Goal: Task Accomplishment & Management: Complete application form

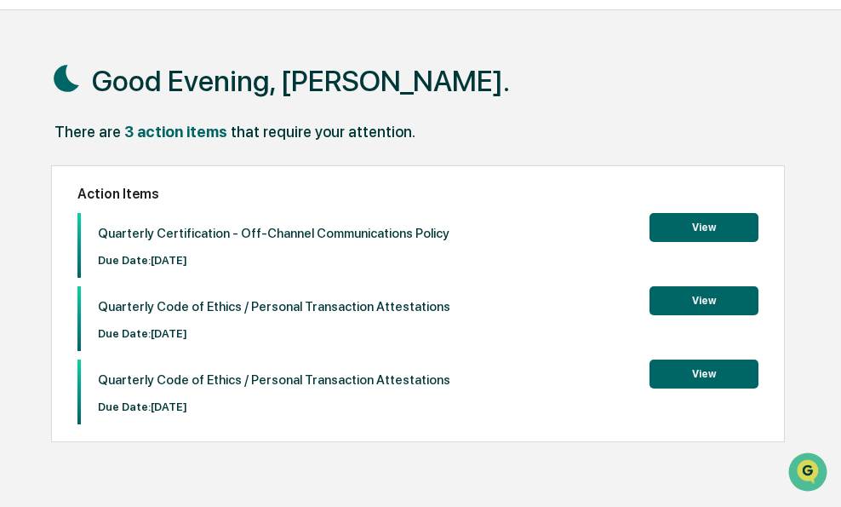
scroll to position [81, 0]
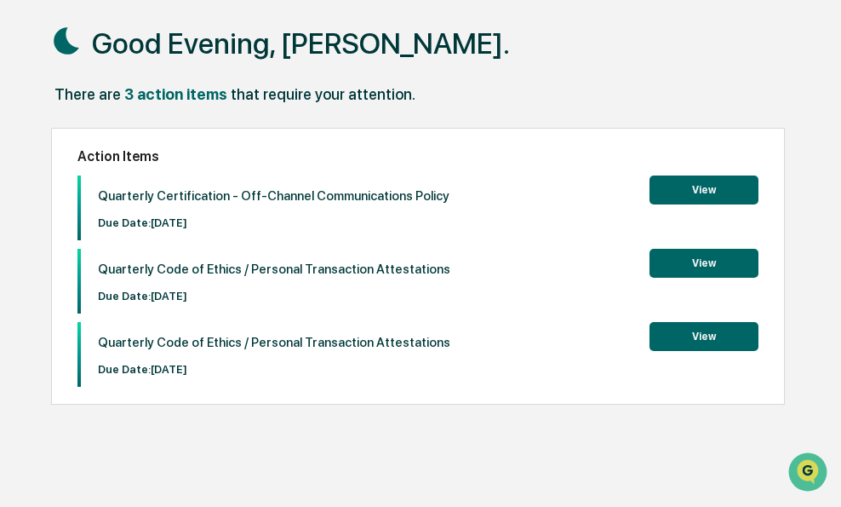
click at [674, 185] on button "View" at bounding box center [704, 189] width 109 height 29
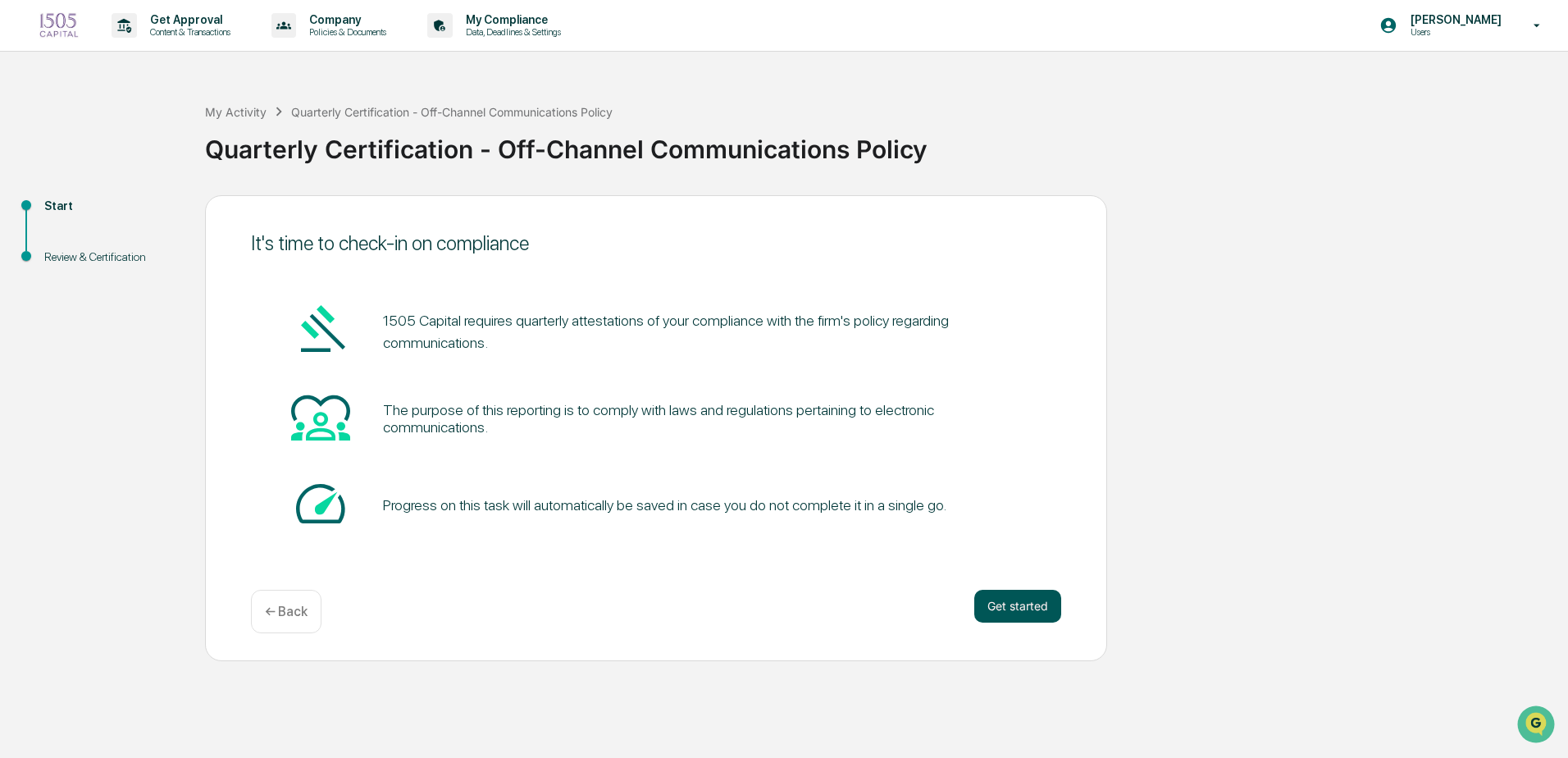
click at [810, 487] on button "Get started" at bounding box center [1018, 606] width 87 height 33
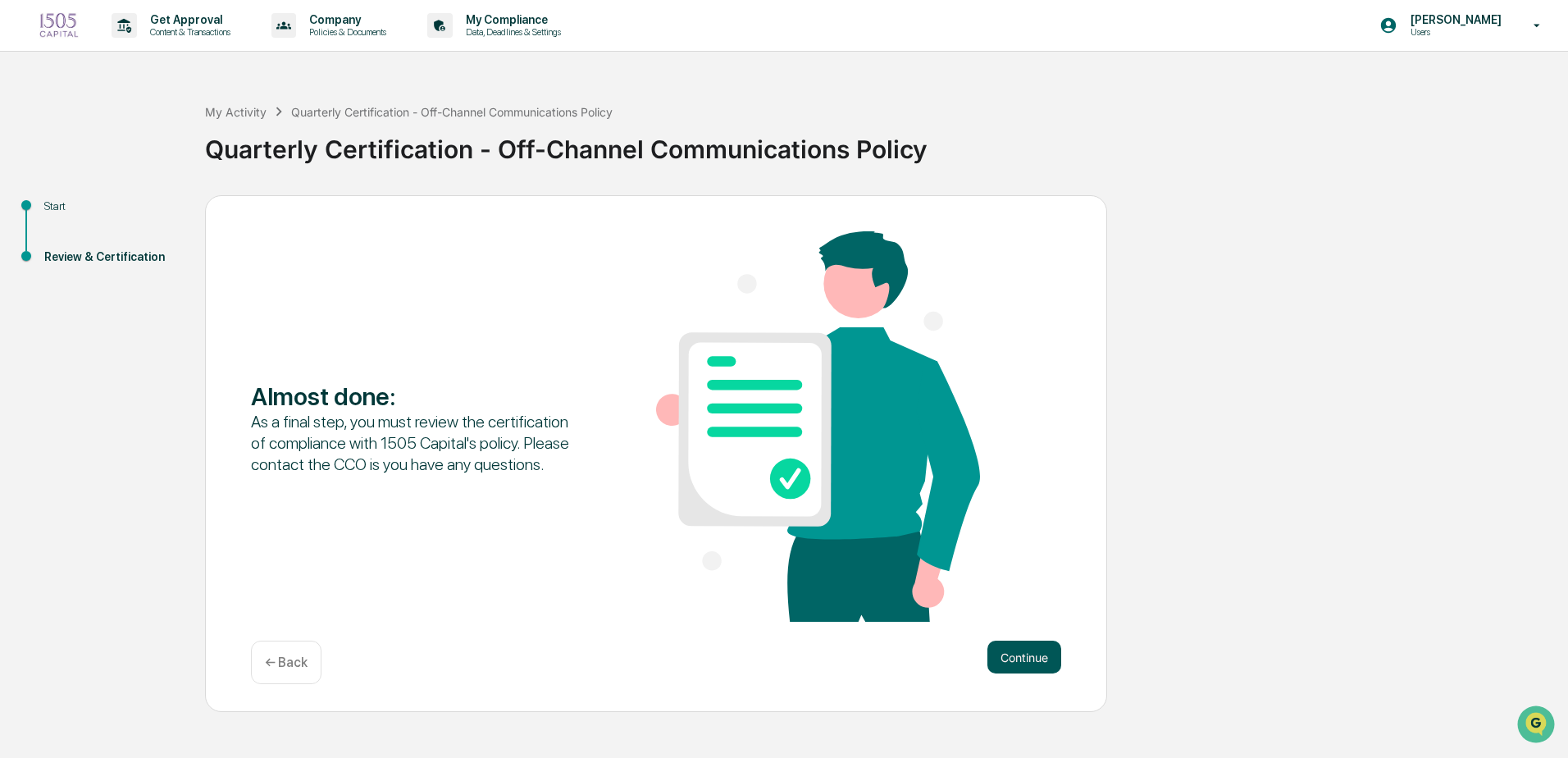
click at [810, 487] on button "Continue" at bounding box center [1024, 657] width 74 height 33
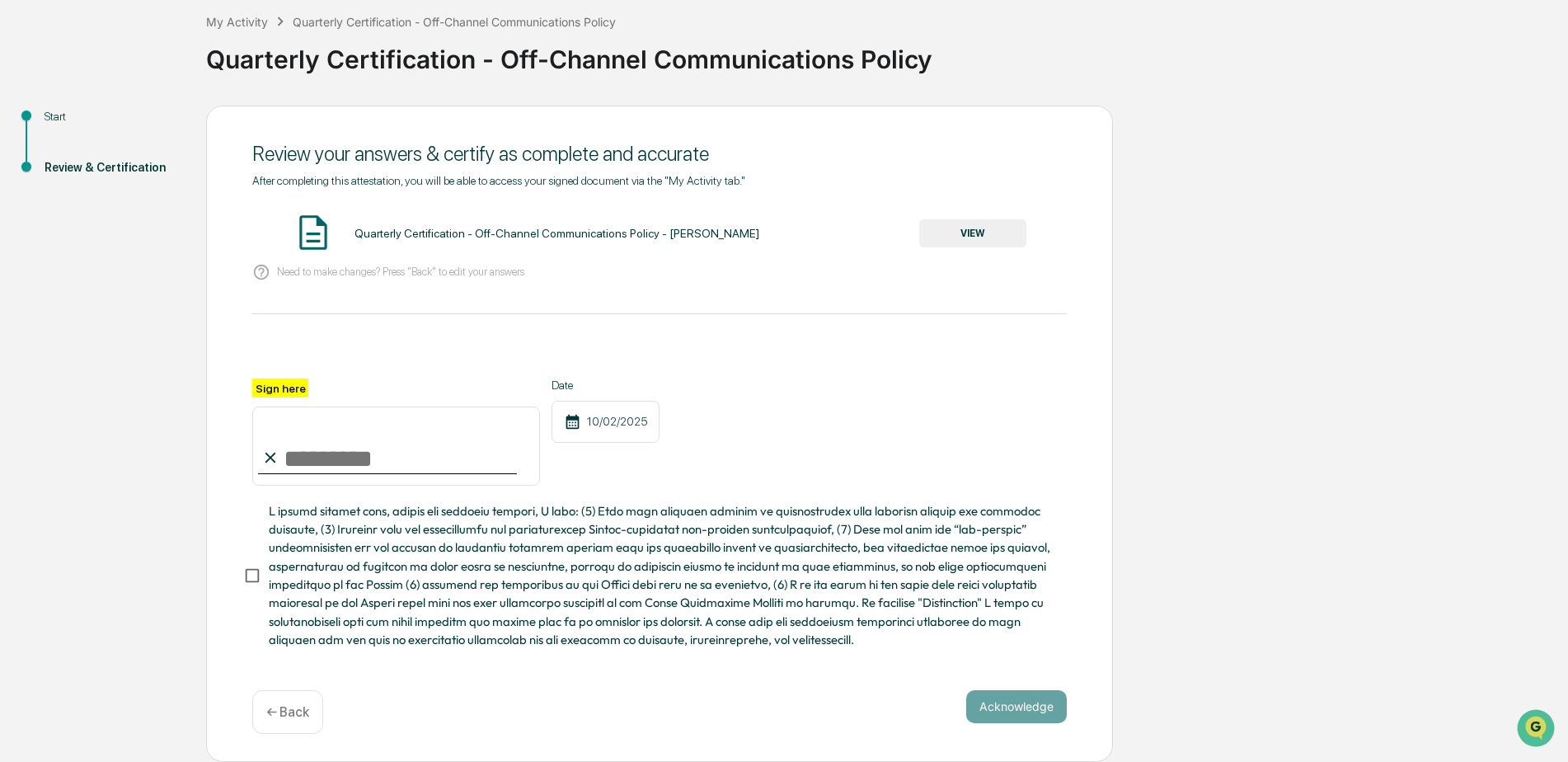
scroll to position [96, 0]
click at [814, 225] on button "VIEW" at bounding box center [973, 233] width 107 height 28
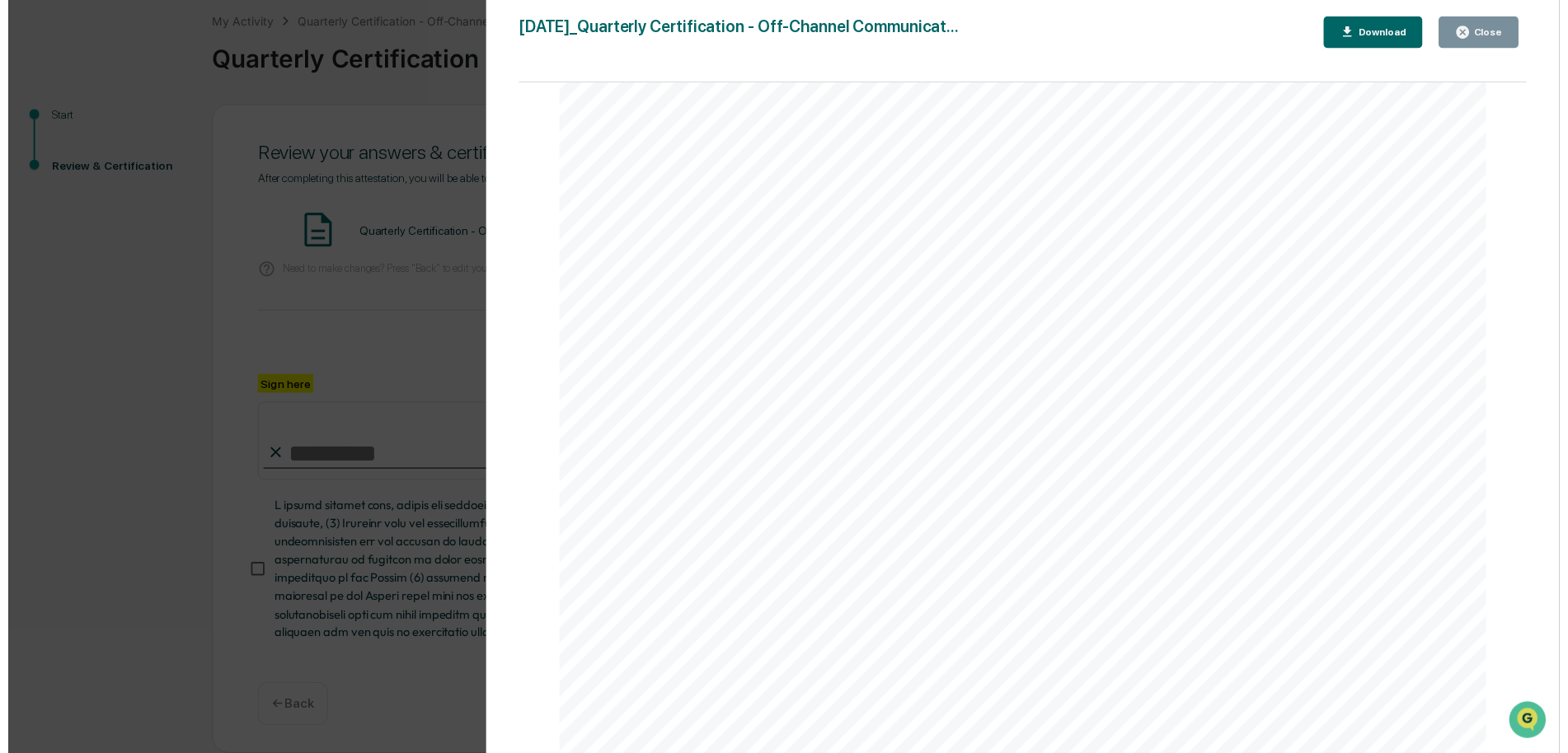
scroll to position [659, 0]
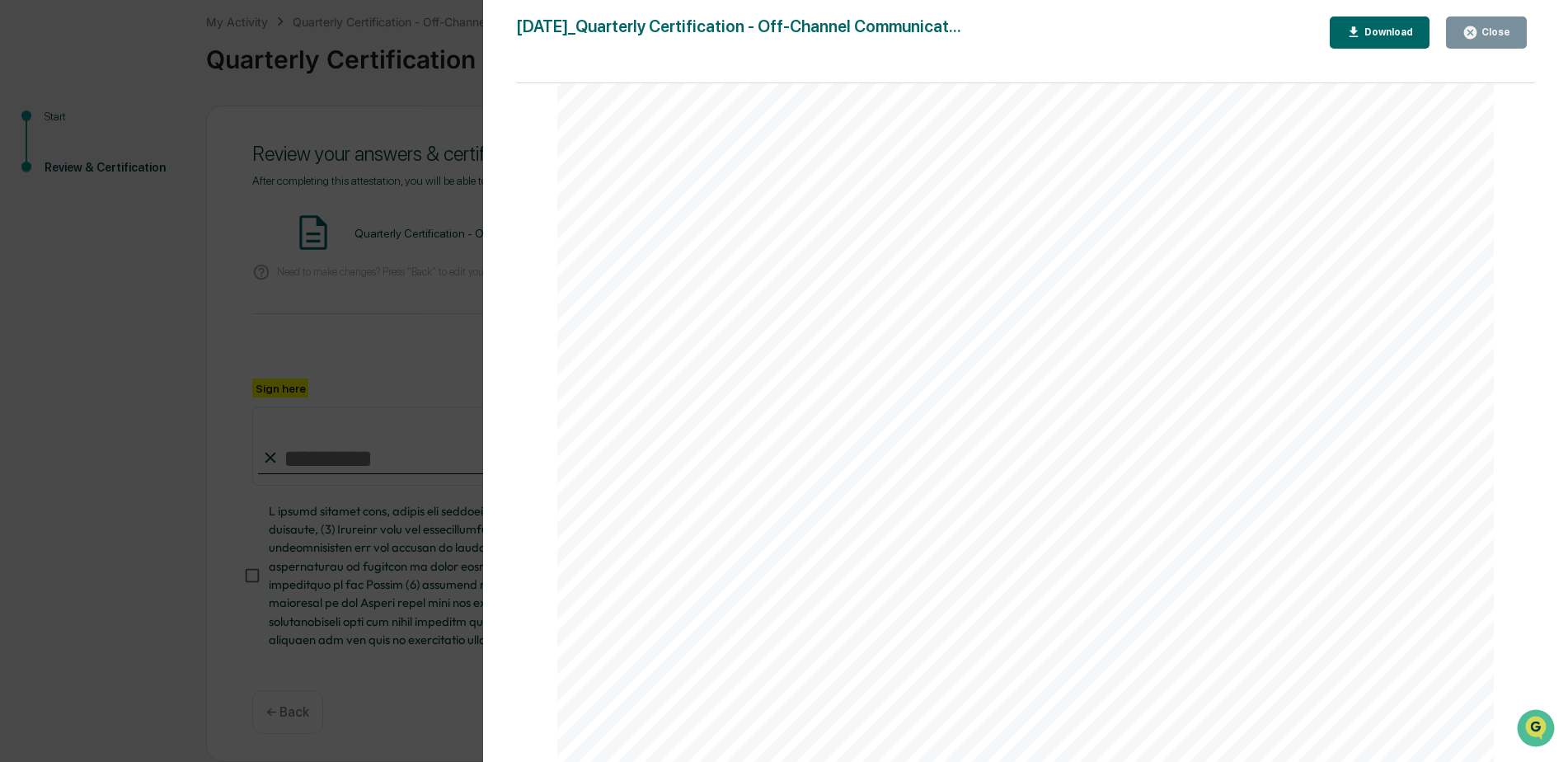
click at [814, 29] on icon "button" at bounding box center [1470, 32] width 13 height 13
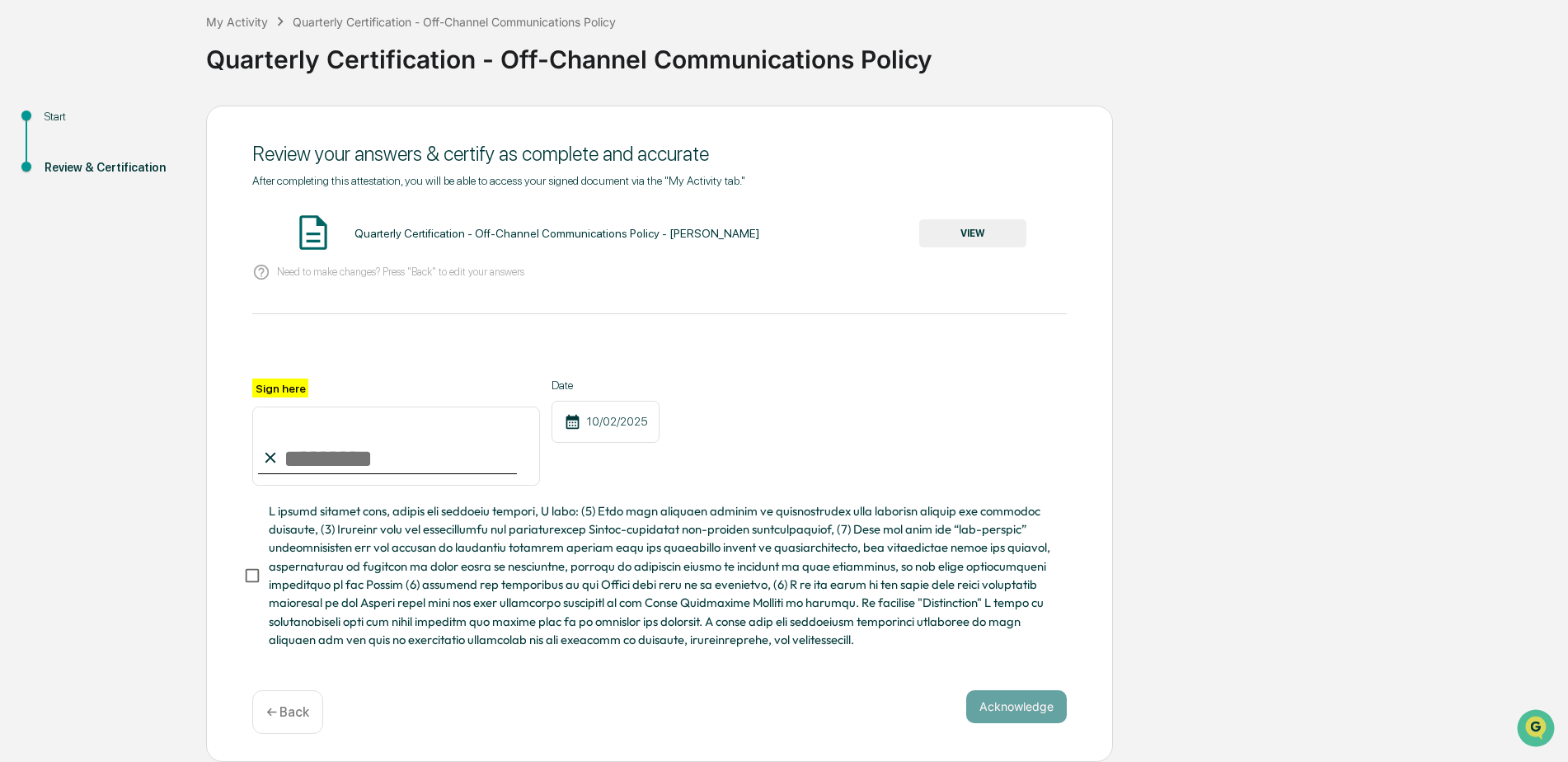
click at [355, 437] on input "Sign here" at bounding box center [396, 446] width 287 height 79
type input "**********"
click at [814, 490] on button "Acknowledge" at bounding box center [1016, 707] width 101 height 33
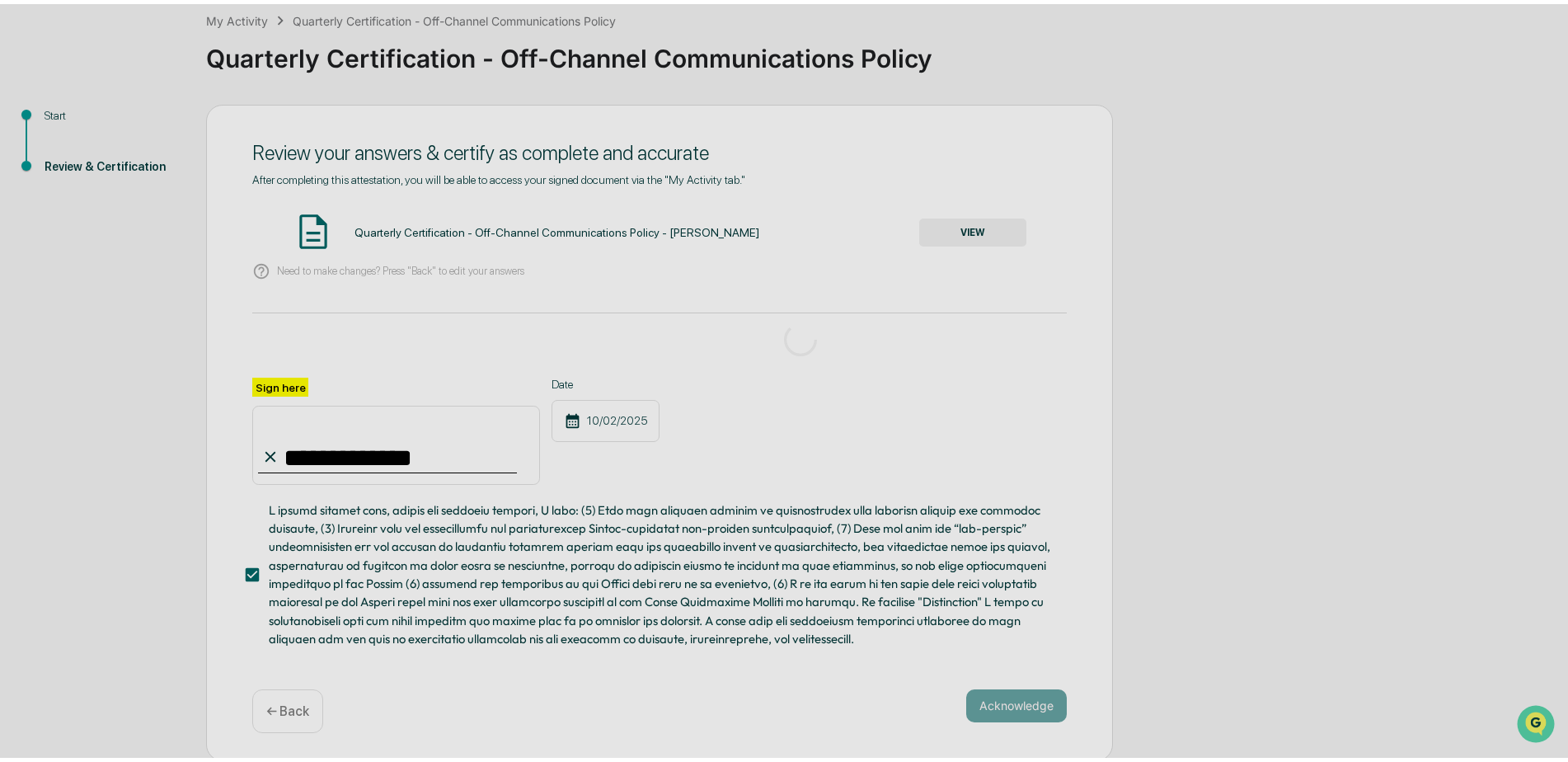
scroll to position [0, 0]
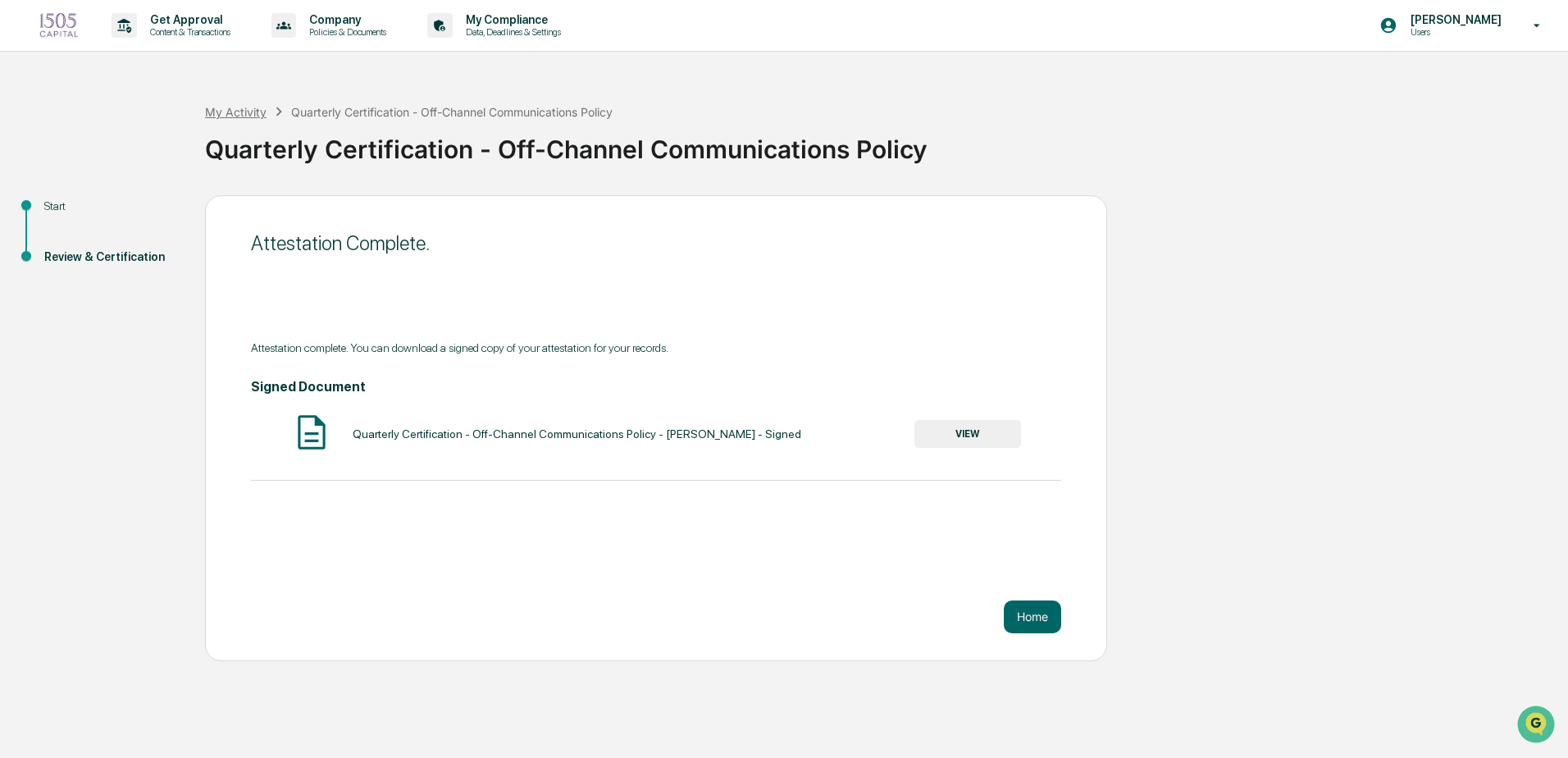
click at [238, 114] on div "My Activity" at bounding box center [236, 112] width 62 height 13
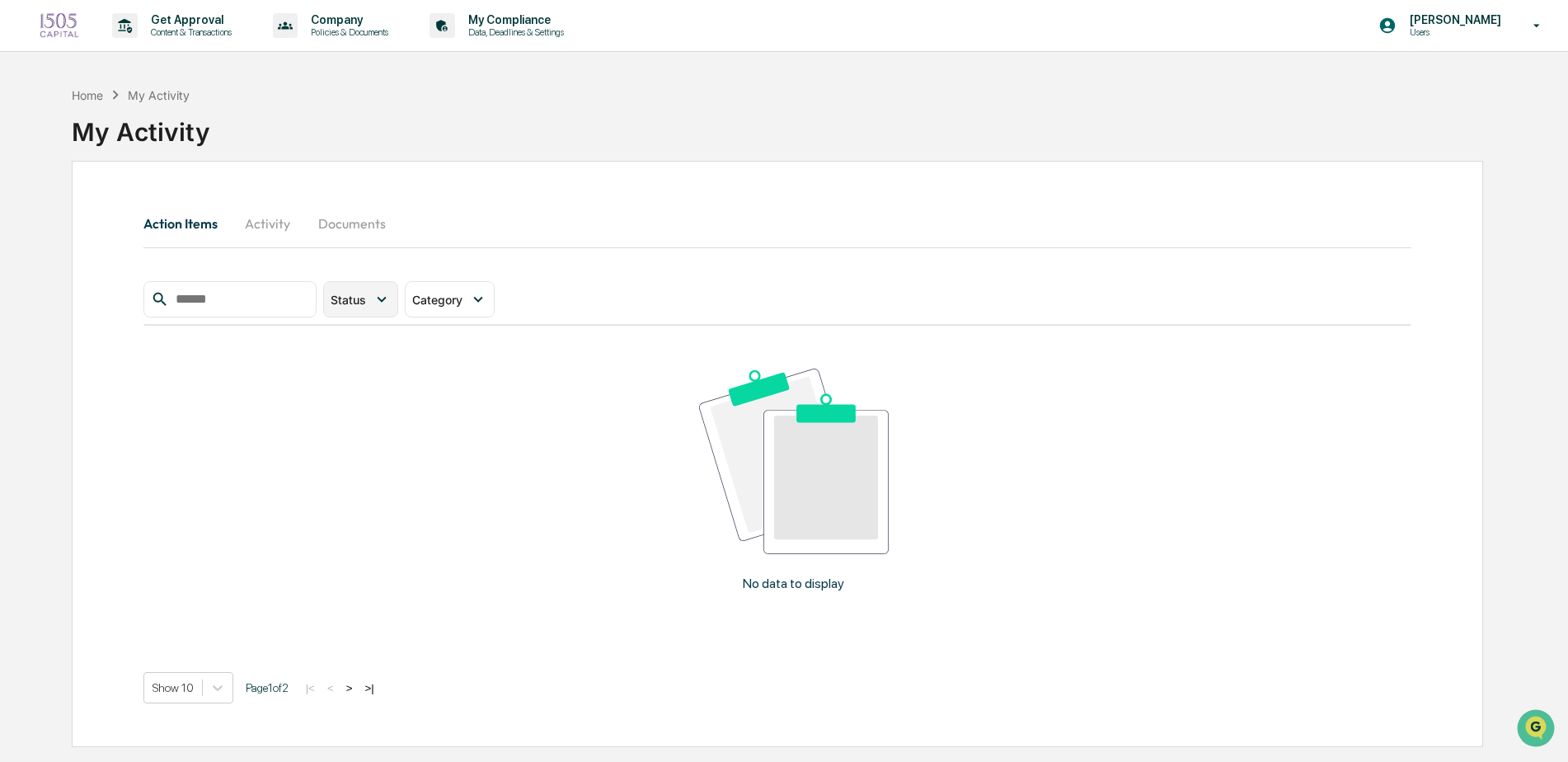
click at [391, 306] on icon at bounding box center [381, 299] width 18 height 18
click at [434, 376] on div "Action Required" at bounding box center [401, 374] width 85 height 19
click at [580, 310] on div "Category" at bounding box center [538, 298] width 90 height 36
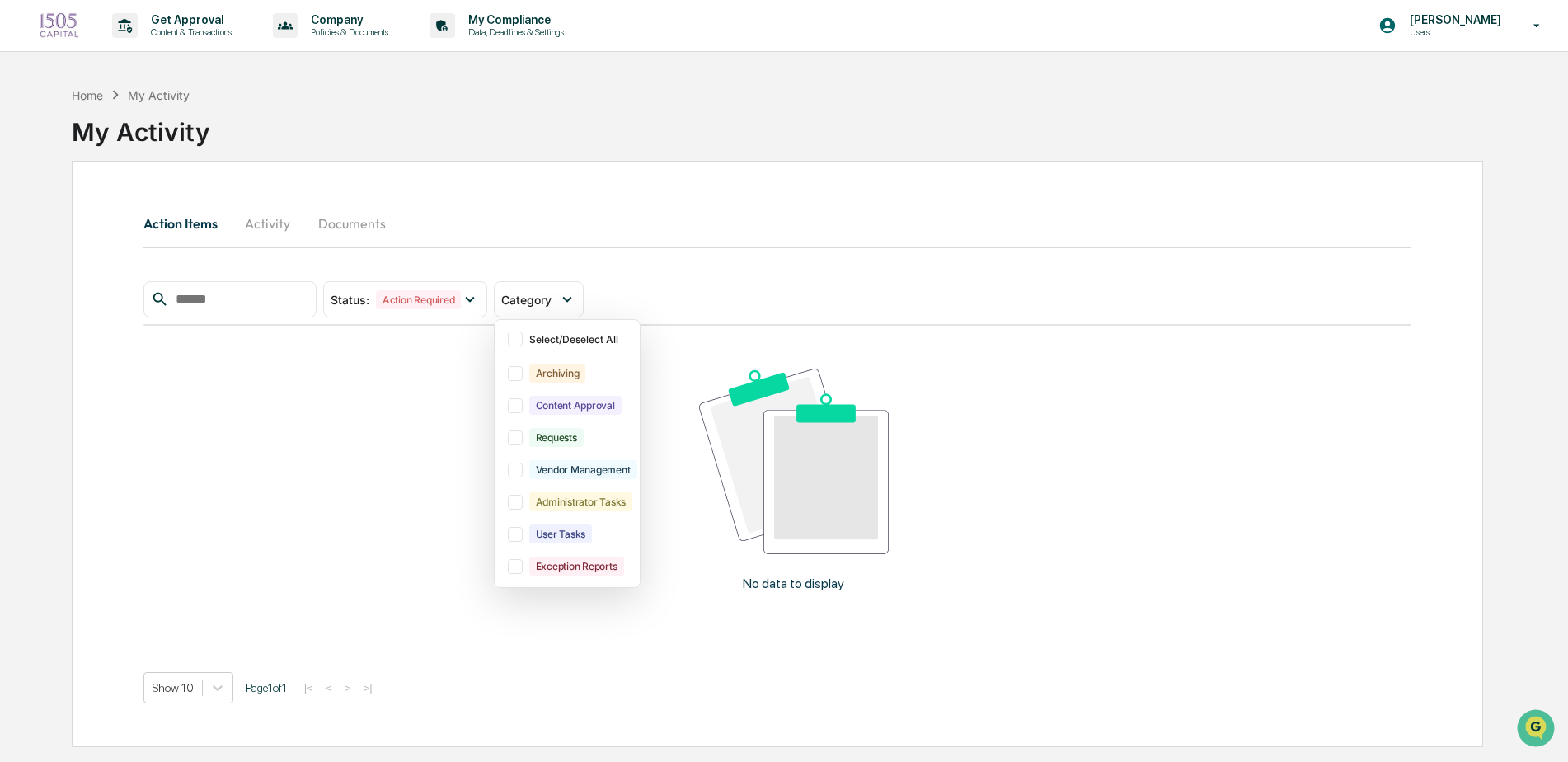
click at [814, 287] on div "Status : Action Required Select/Deselect All Action Required Resolved Category …" at bounding box center [777, 298] width 1269 height 36
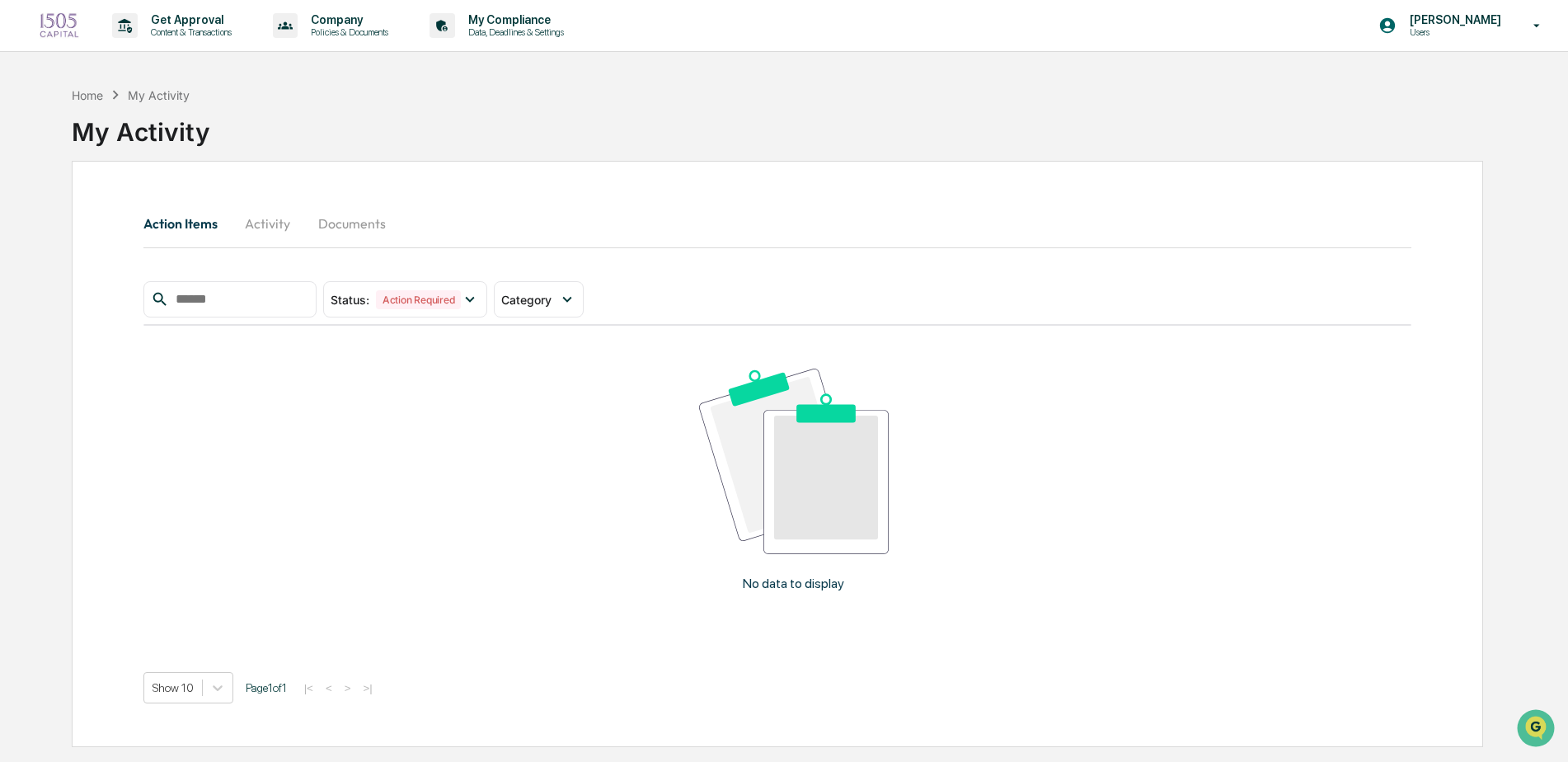
click at [279, 229] on button "Activity" at bounding box center [267, 223] width 75 height 40
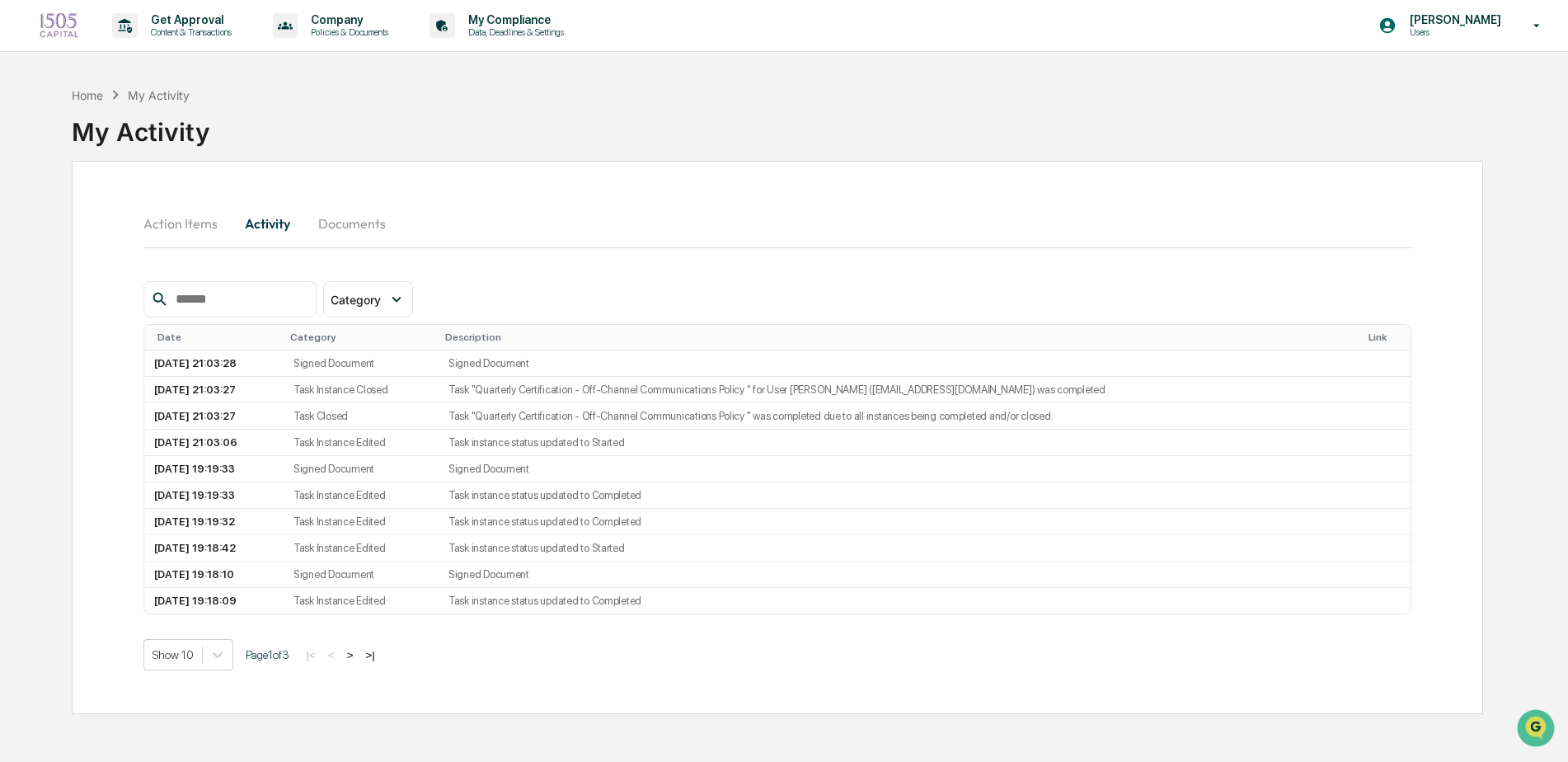
click at [347, 231] on button "Documents" at bounding box center [351, 223] width 94 height 40
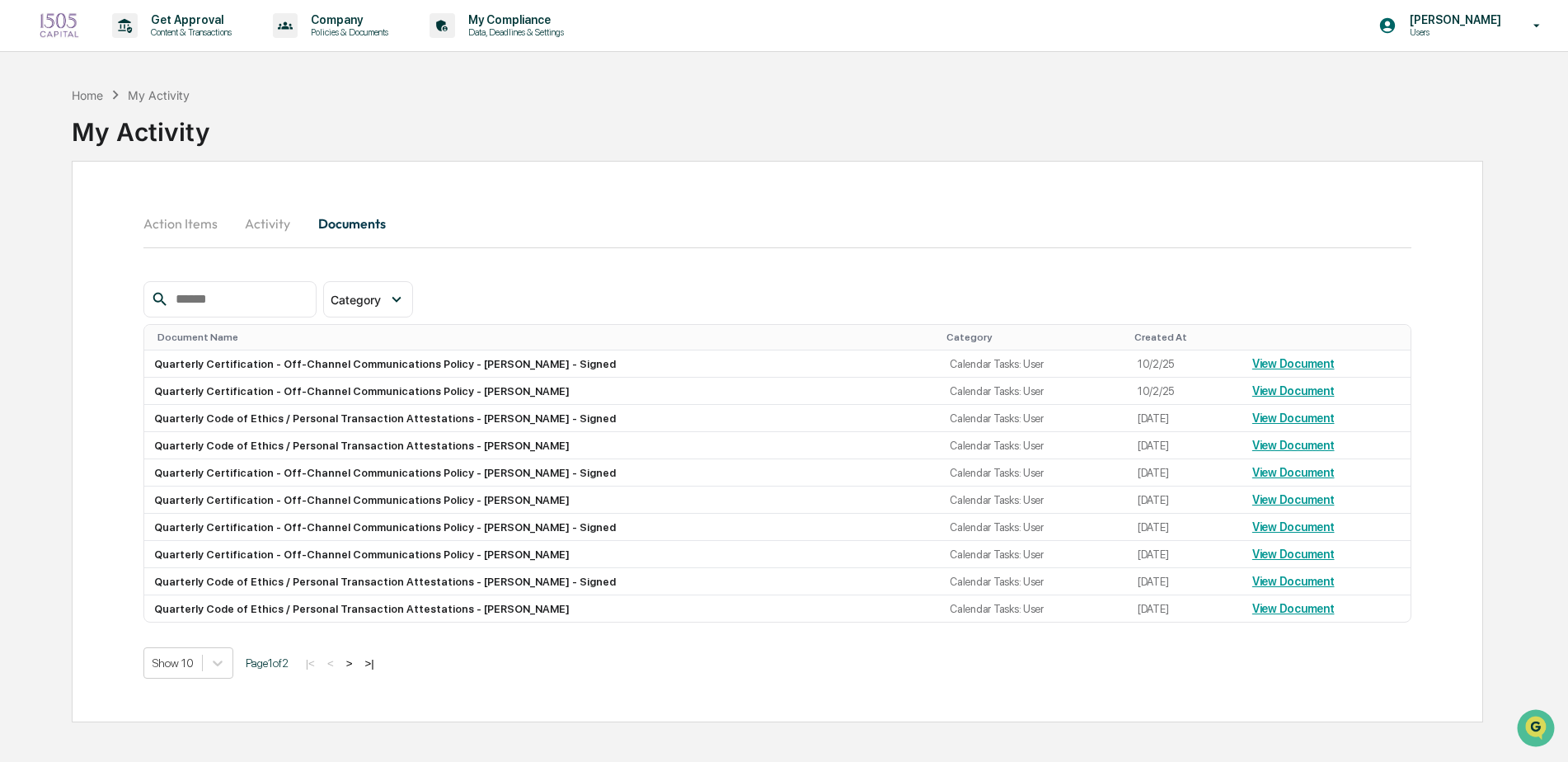
click at [164, 221] on button "Action Items" at bounding box center [187, 223] width 87 height 40
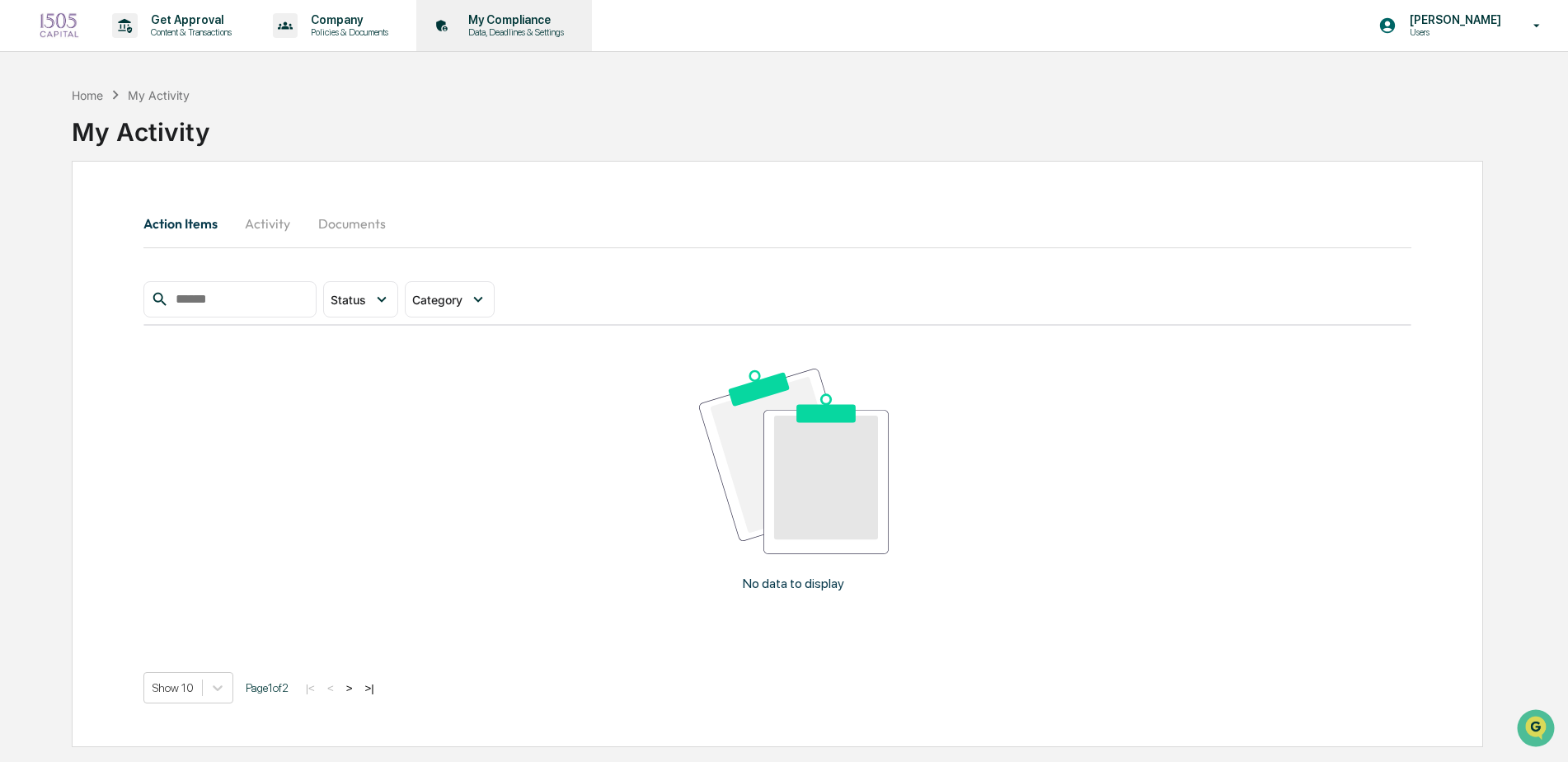
click at [497, 28] on p "Data, Deadlines & Settings" at bounding box center [513, 32] width 117 height 12
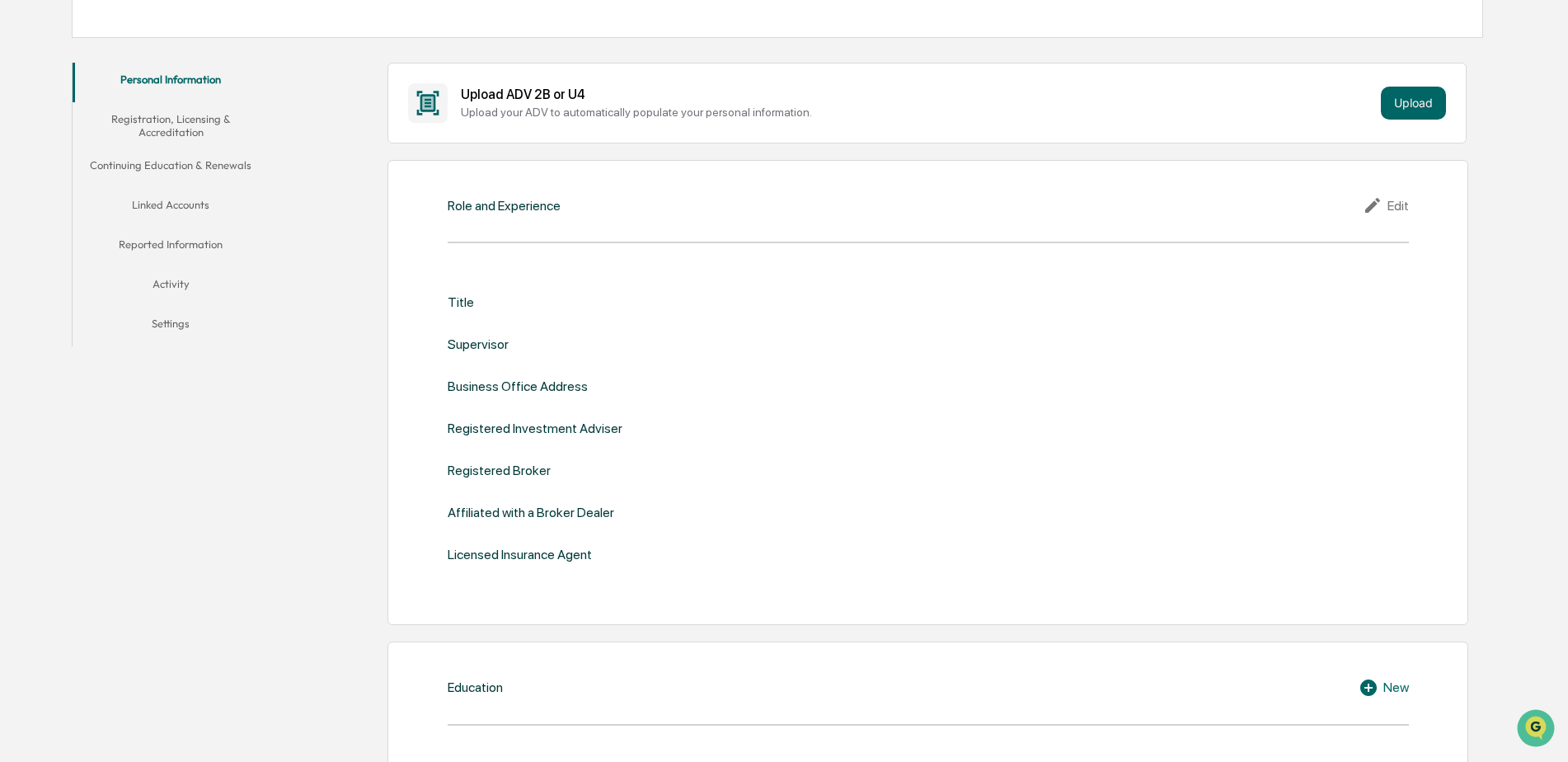
scroll to position [82, 0]
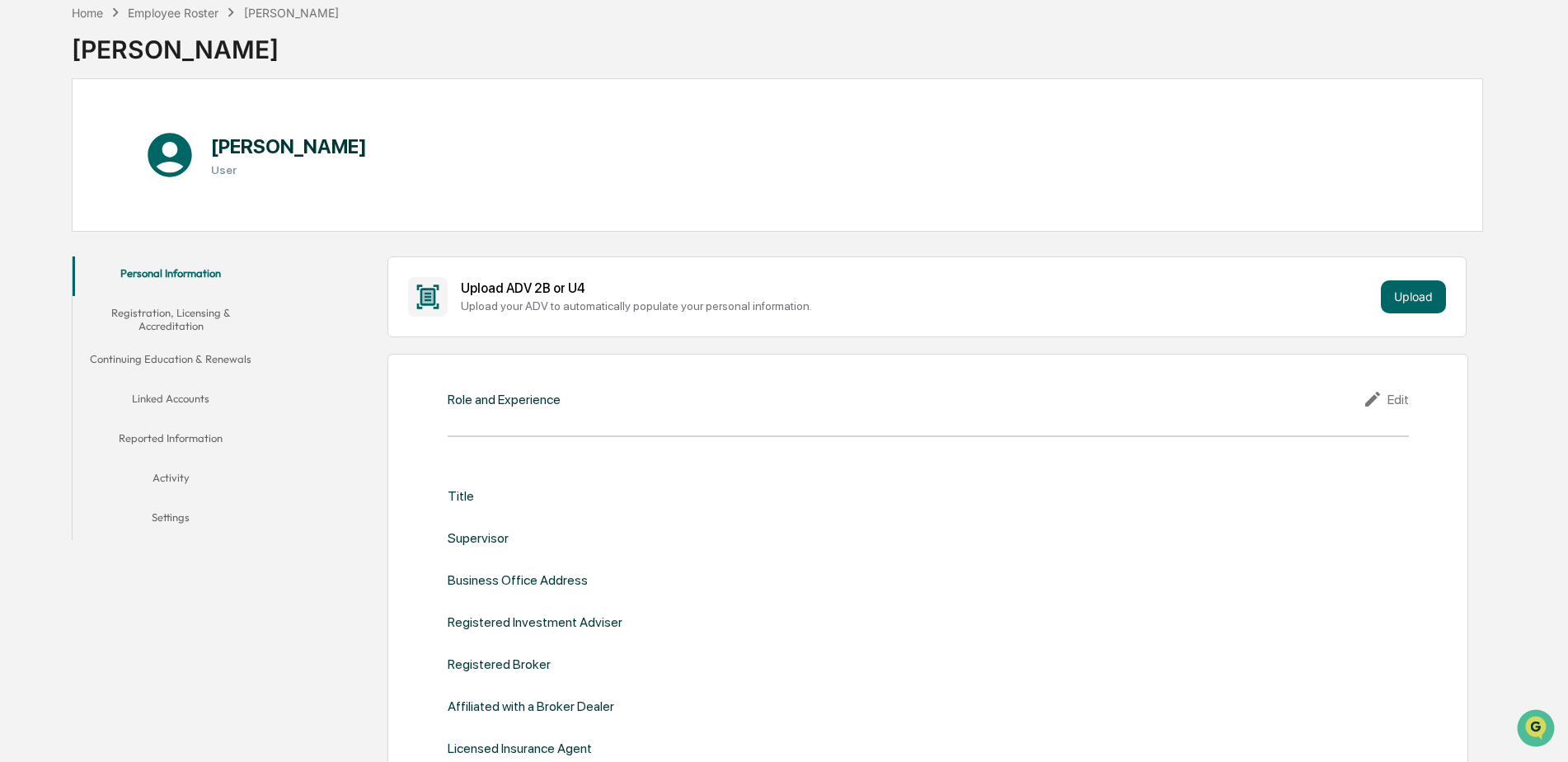
click at [164, 320] on button "Registration, Licensing & Accreditation" at bounding box center [171, 320] width 197 height 47
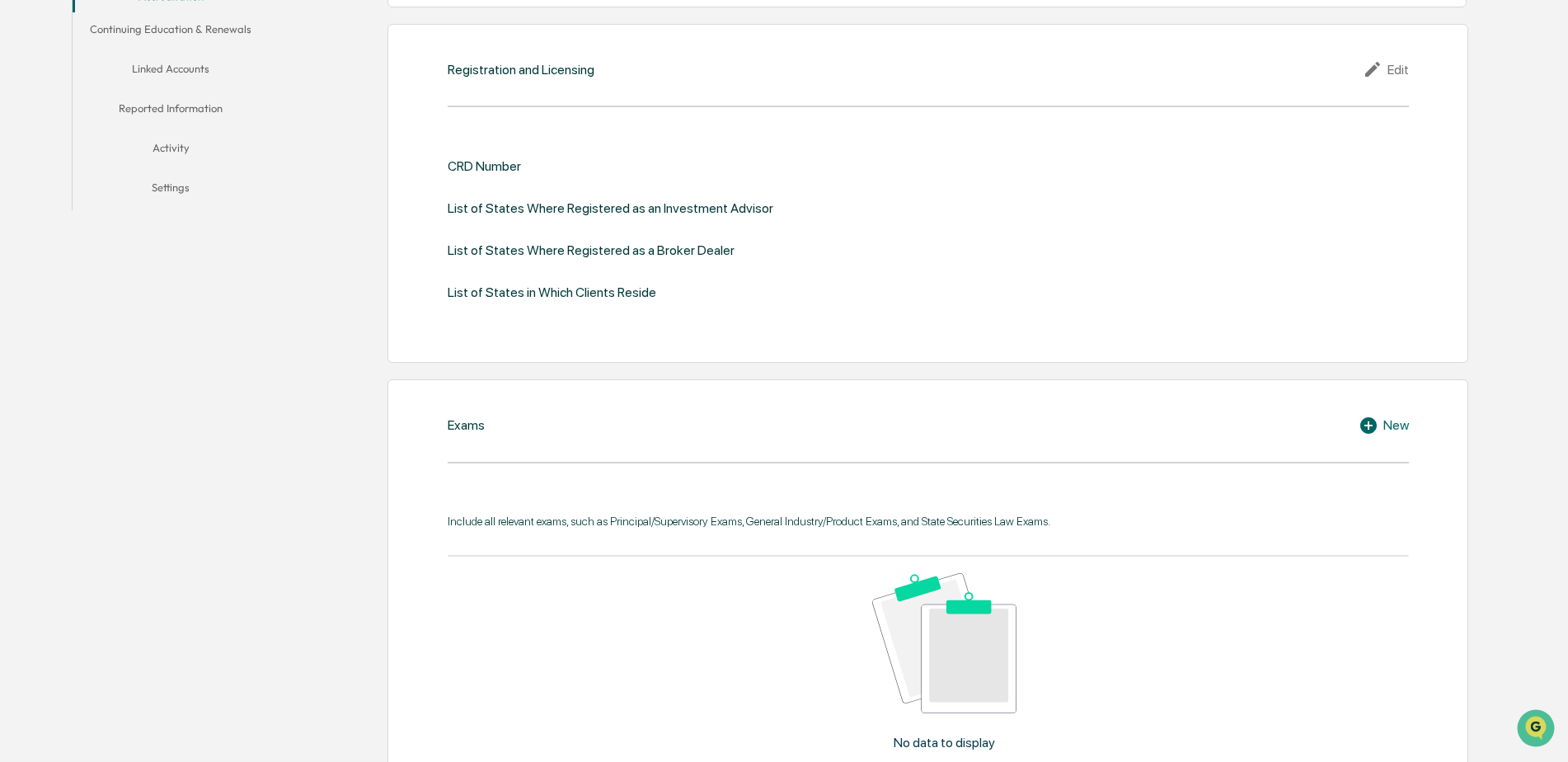
scroll to position [82, 0]
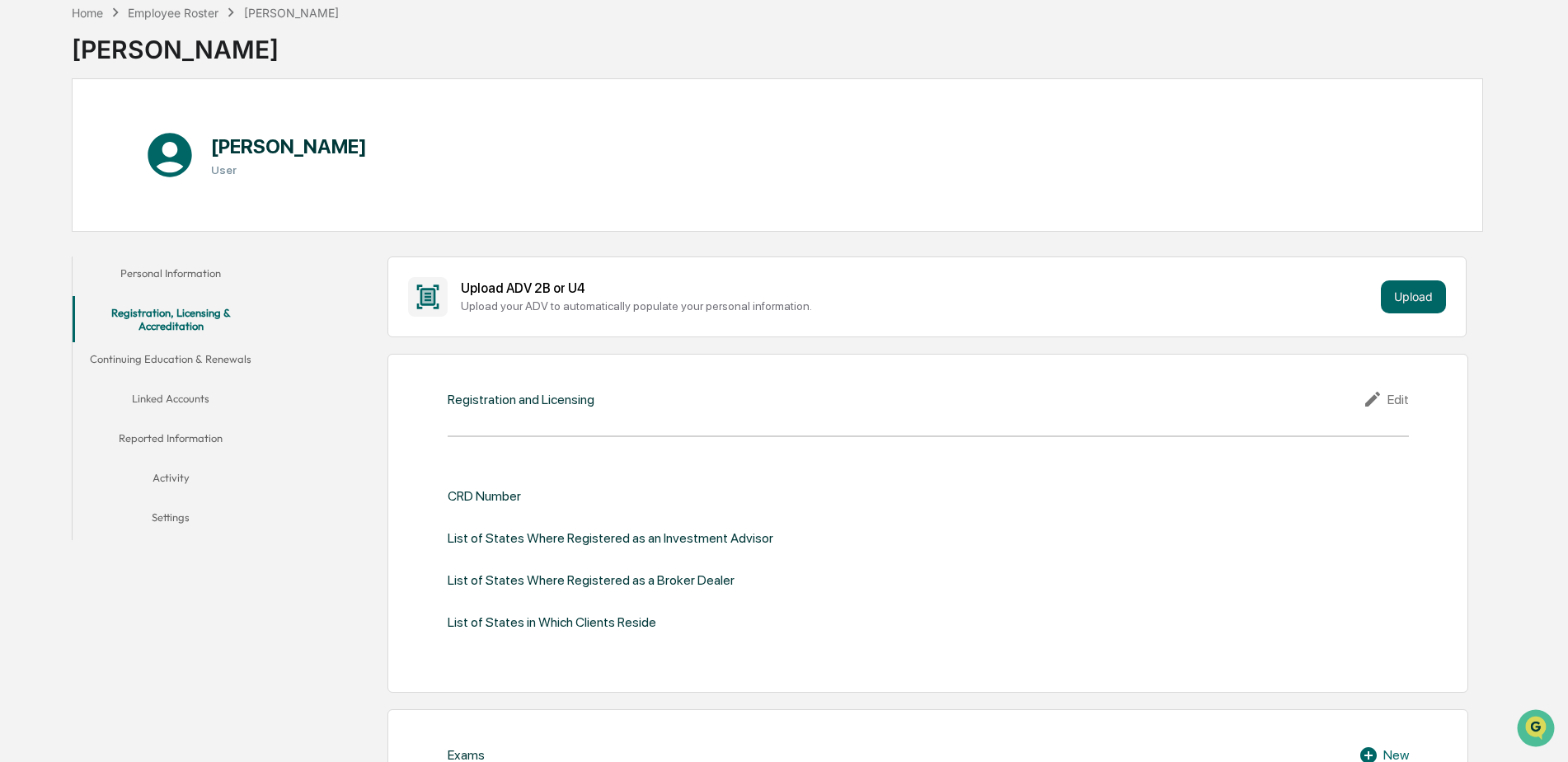
click at [186, 364] on button "Continuing Education & Renewals" at bounding box center [171, 361] width 197 height 40
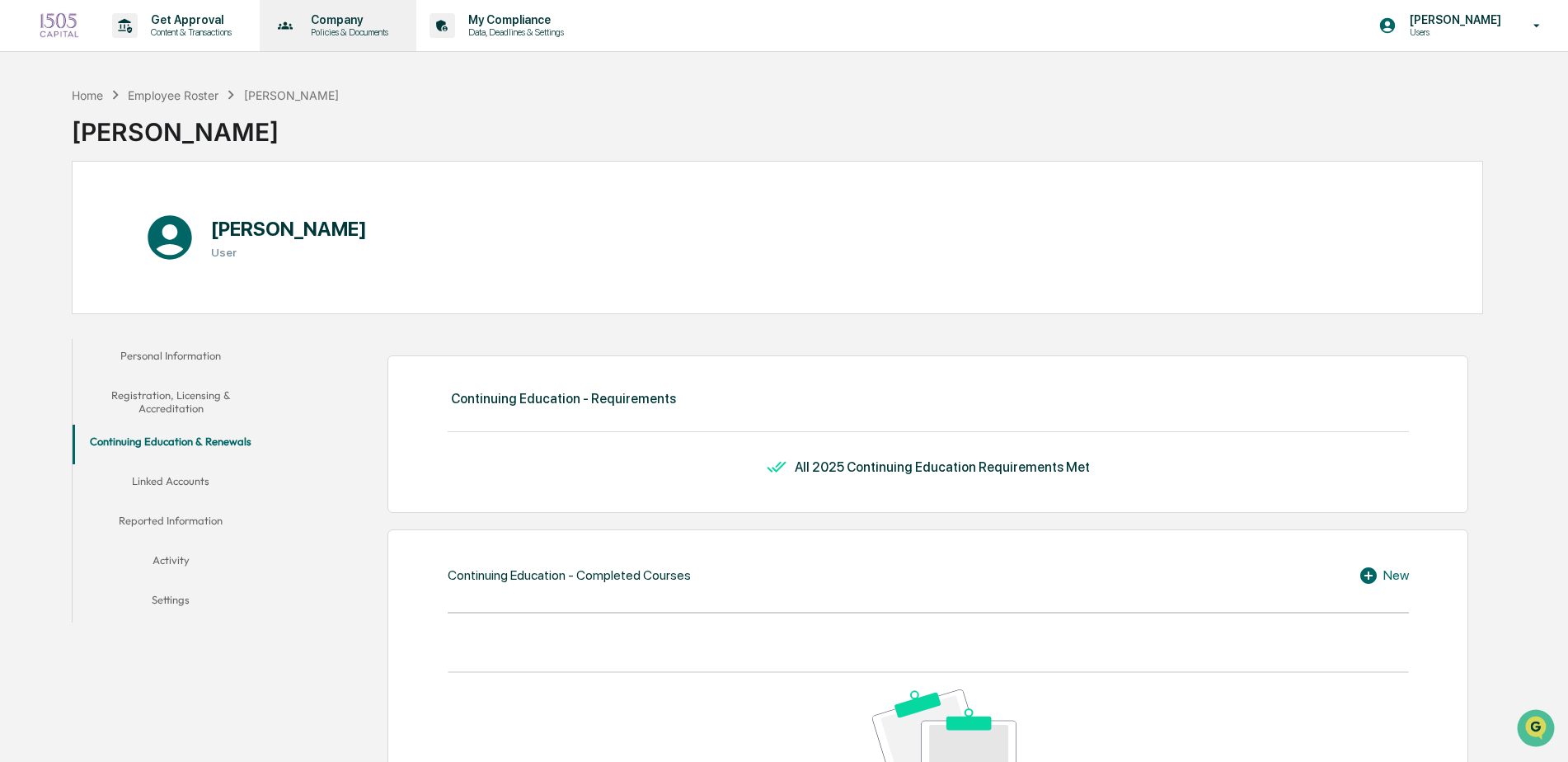
click at [369, 25] on p "Company" at bounding box center [347, 20] width 99 height 14
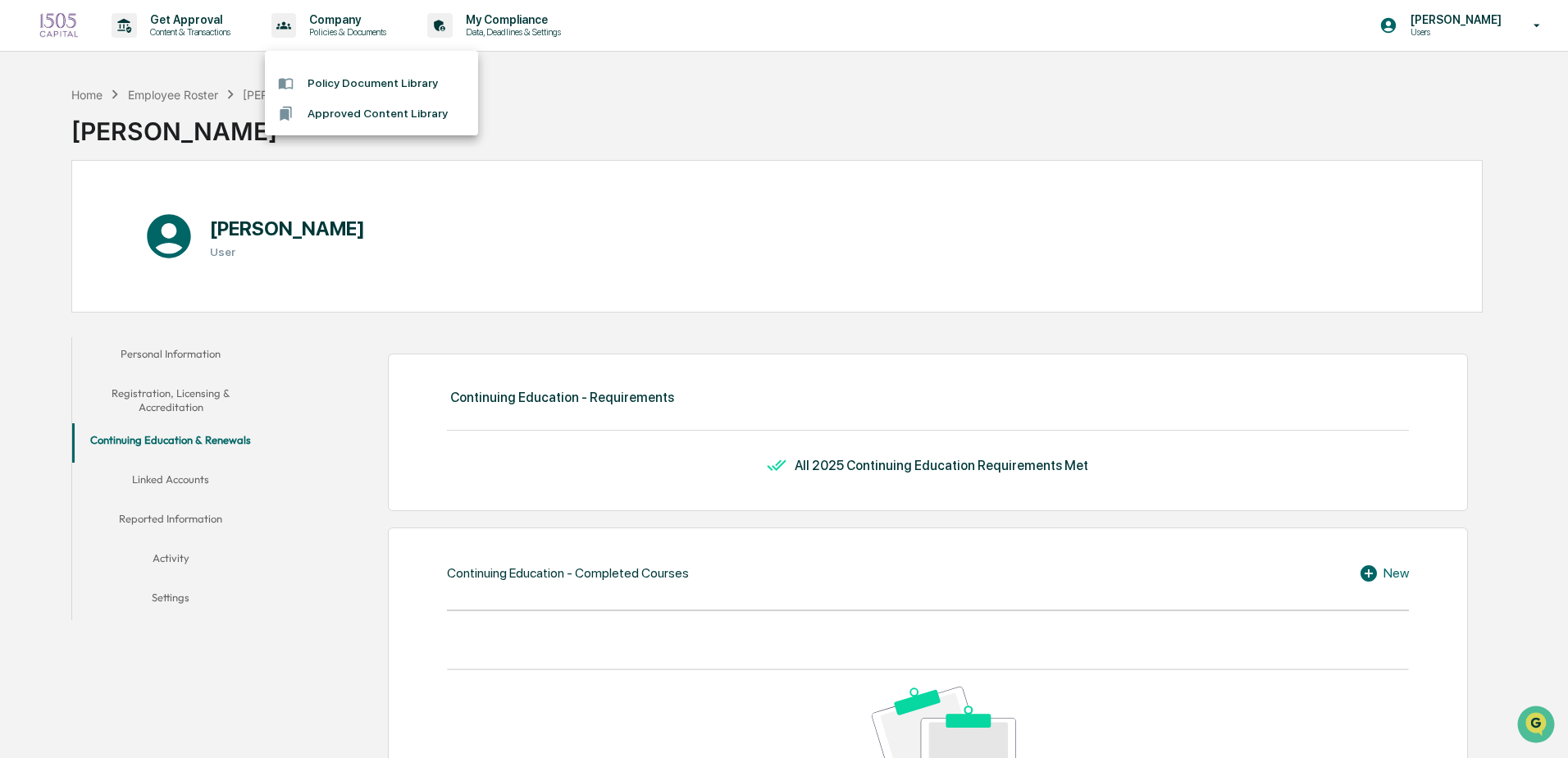
click at [500, 28] on div at bounding box center [784, 379] width 1568 height 758
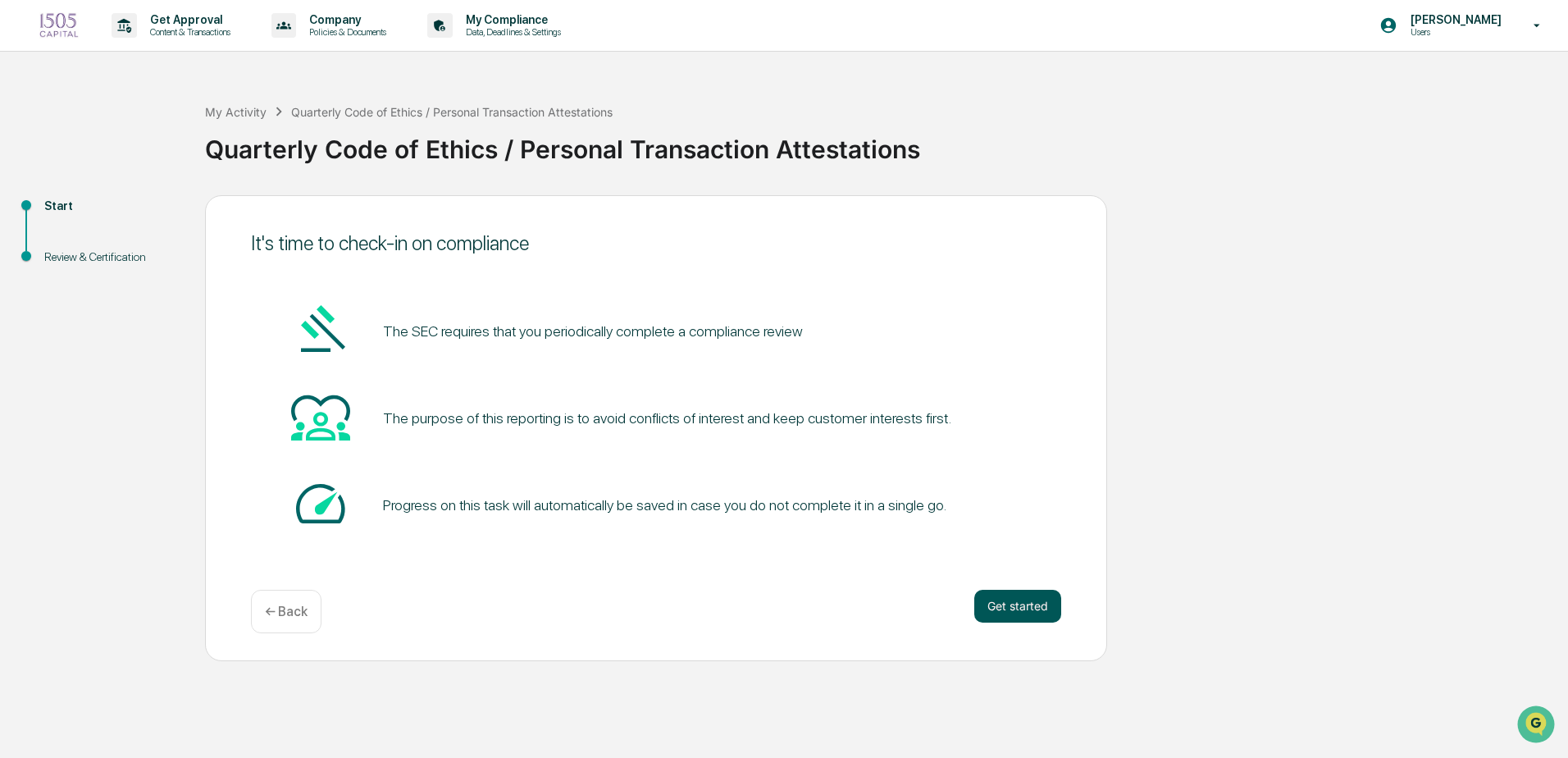
click at [1004, 595] on button "Get started" at bounding box center [1018, 606] width 87 height 33
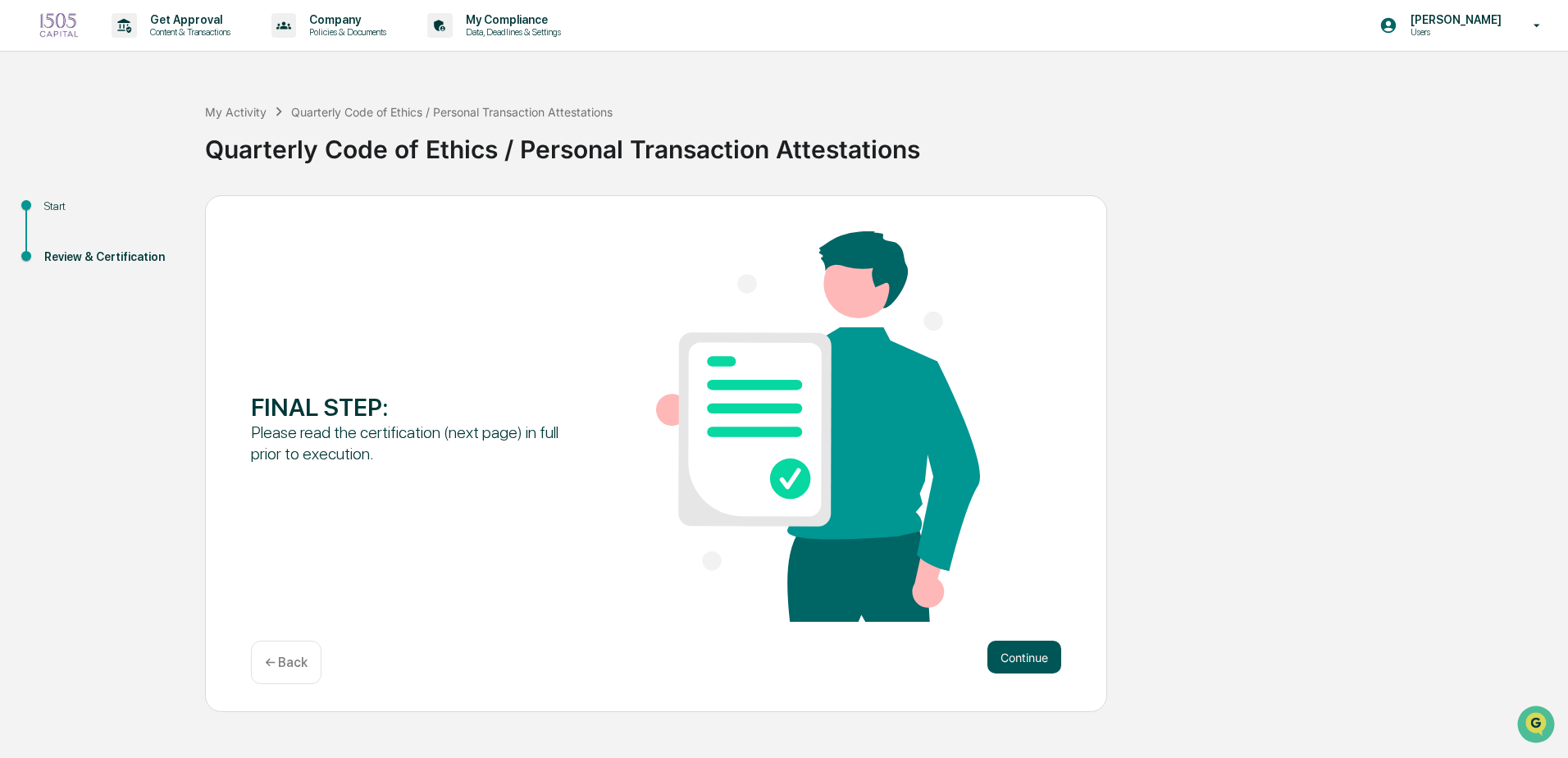
click at [1009, 659] on button "Continue" at bounding box center [1024, 657] width 74 height 33
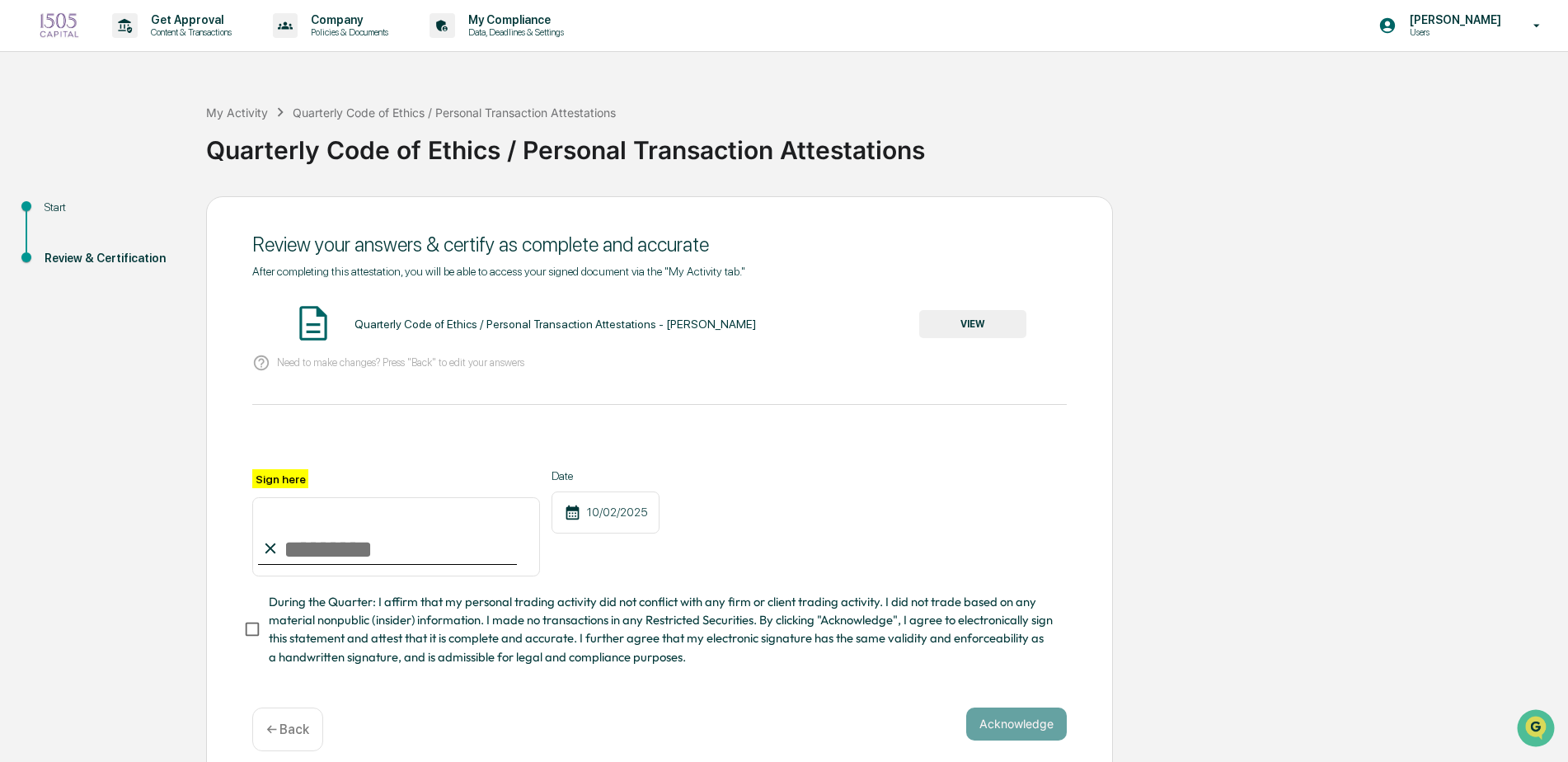
click at [384, 557] on input "Sign here" at bounding box center [396, 537] width 287 height 79
type input "**********"
click at [963, 325] on button "VIEW" at bounding box center [973, 323] width 107 height 28
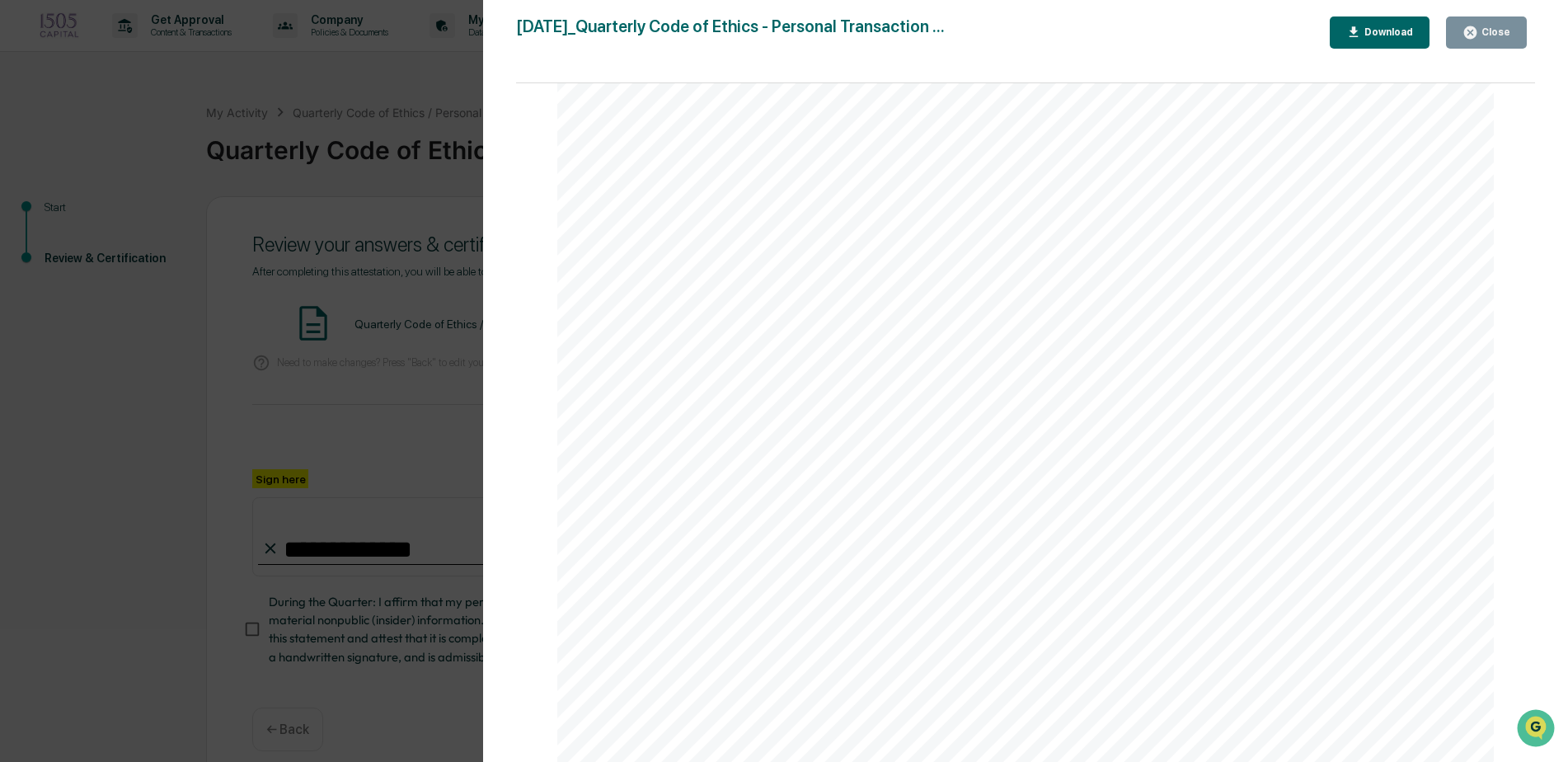
scroll to position [685, 0]
click at [1472, 36] on icon "button" at bounding box center [1470, 32] width 13 height 13
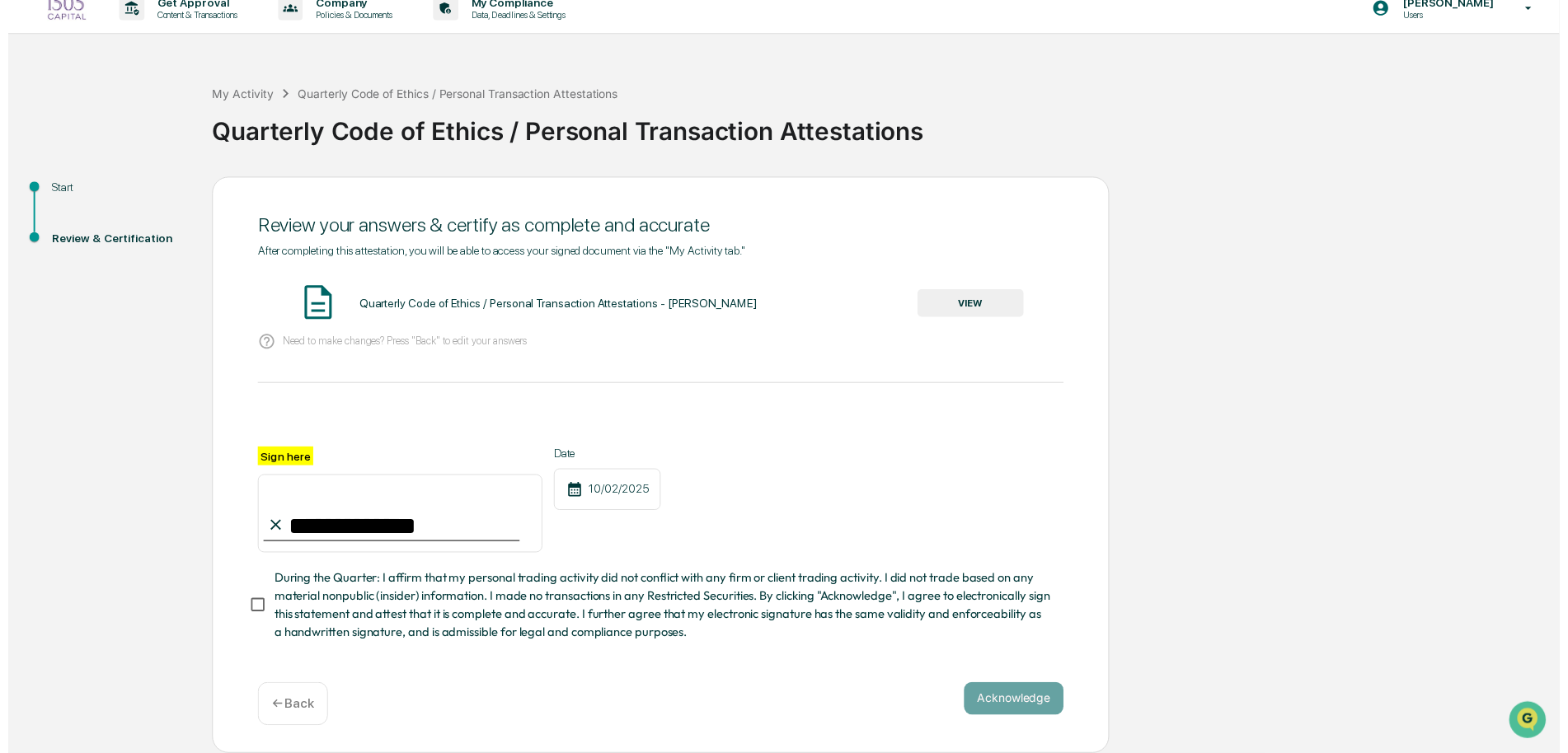
scroll to position [22, 0]
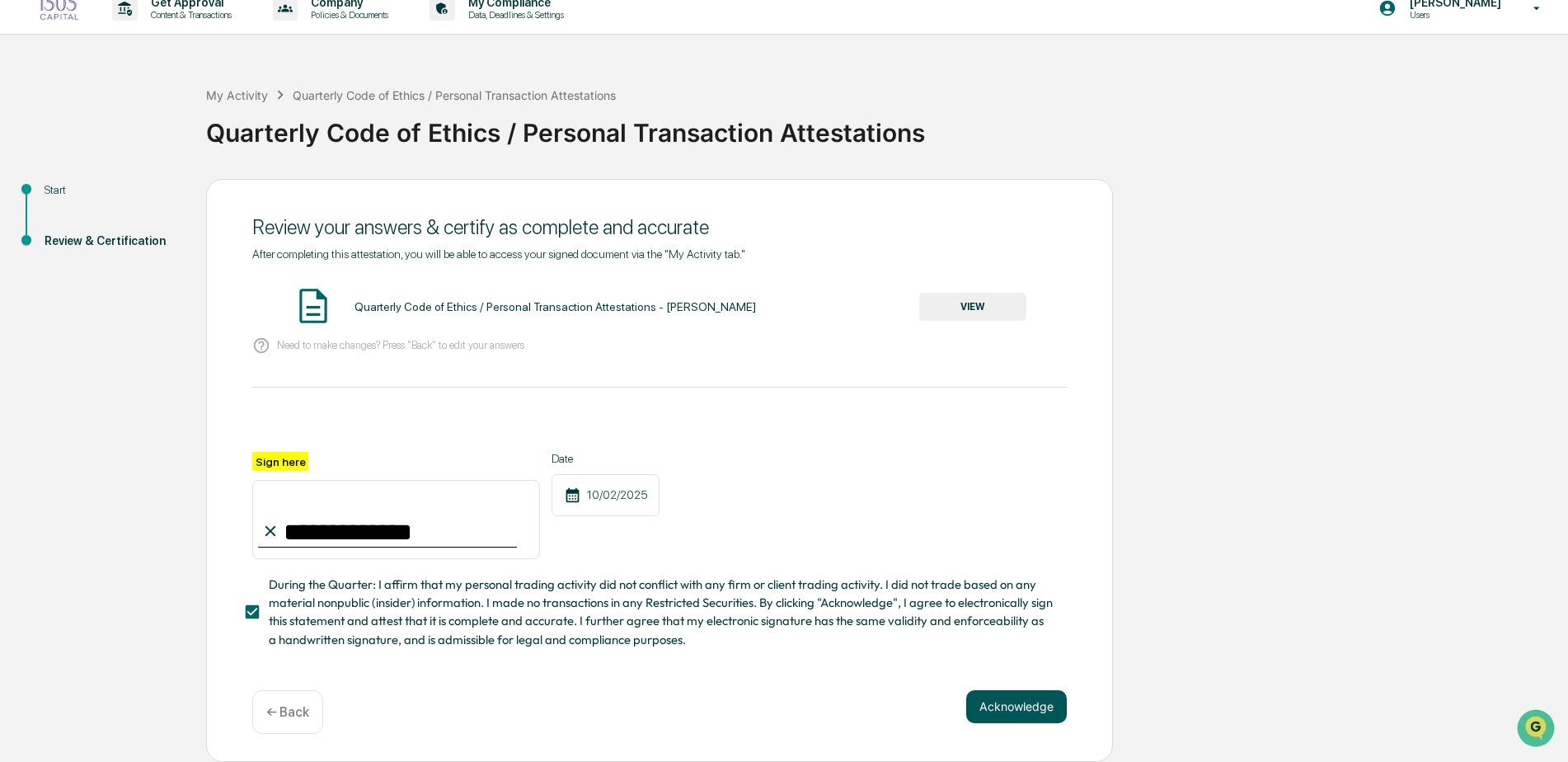
click at [995, 698] on button "Acknowledge" at bounding box center [1016, 707] width 101 height 33
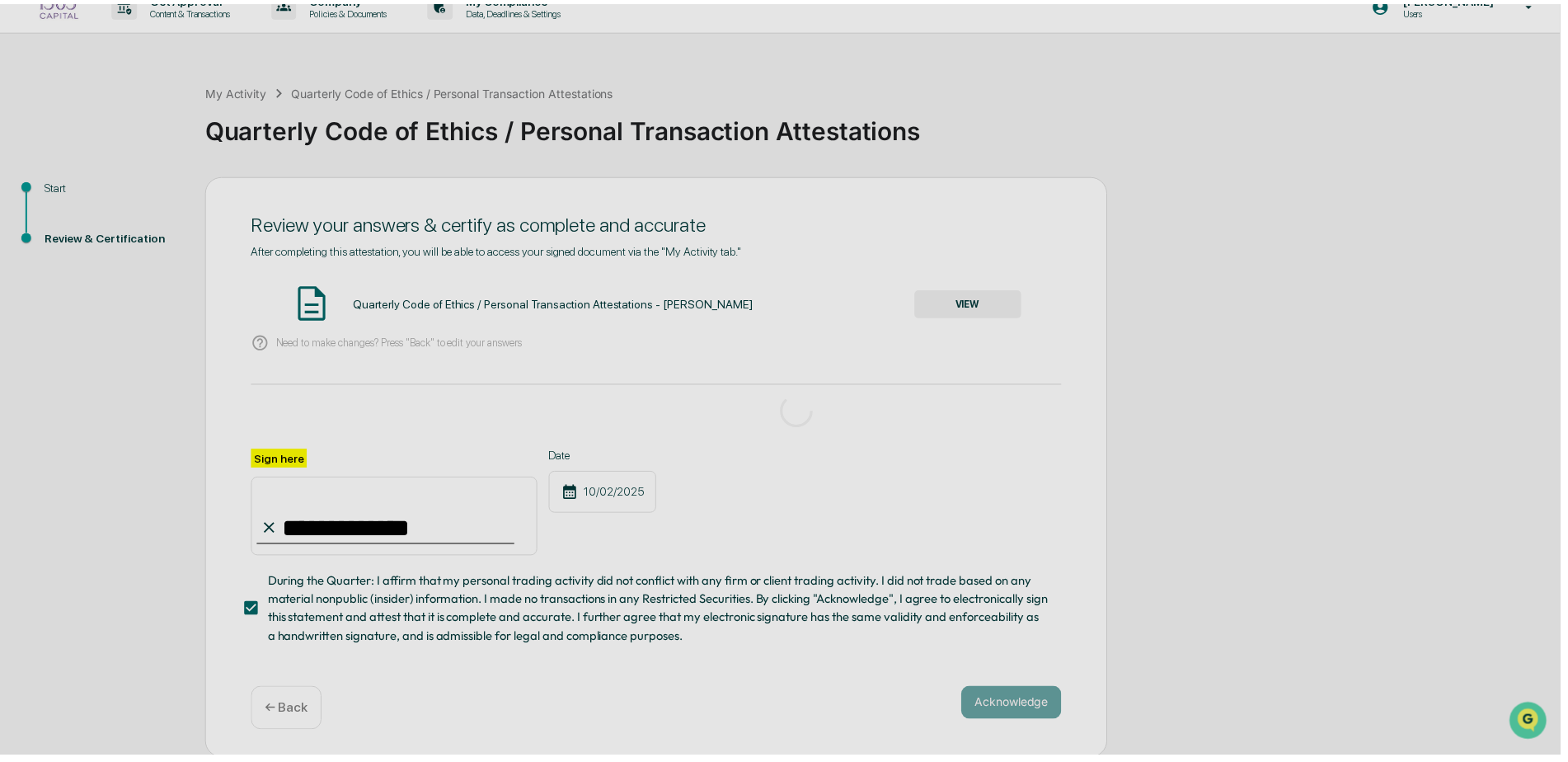
scroll to position [0, 0]
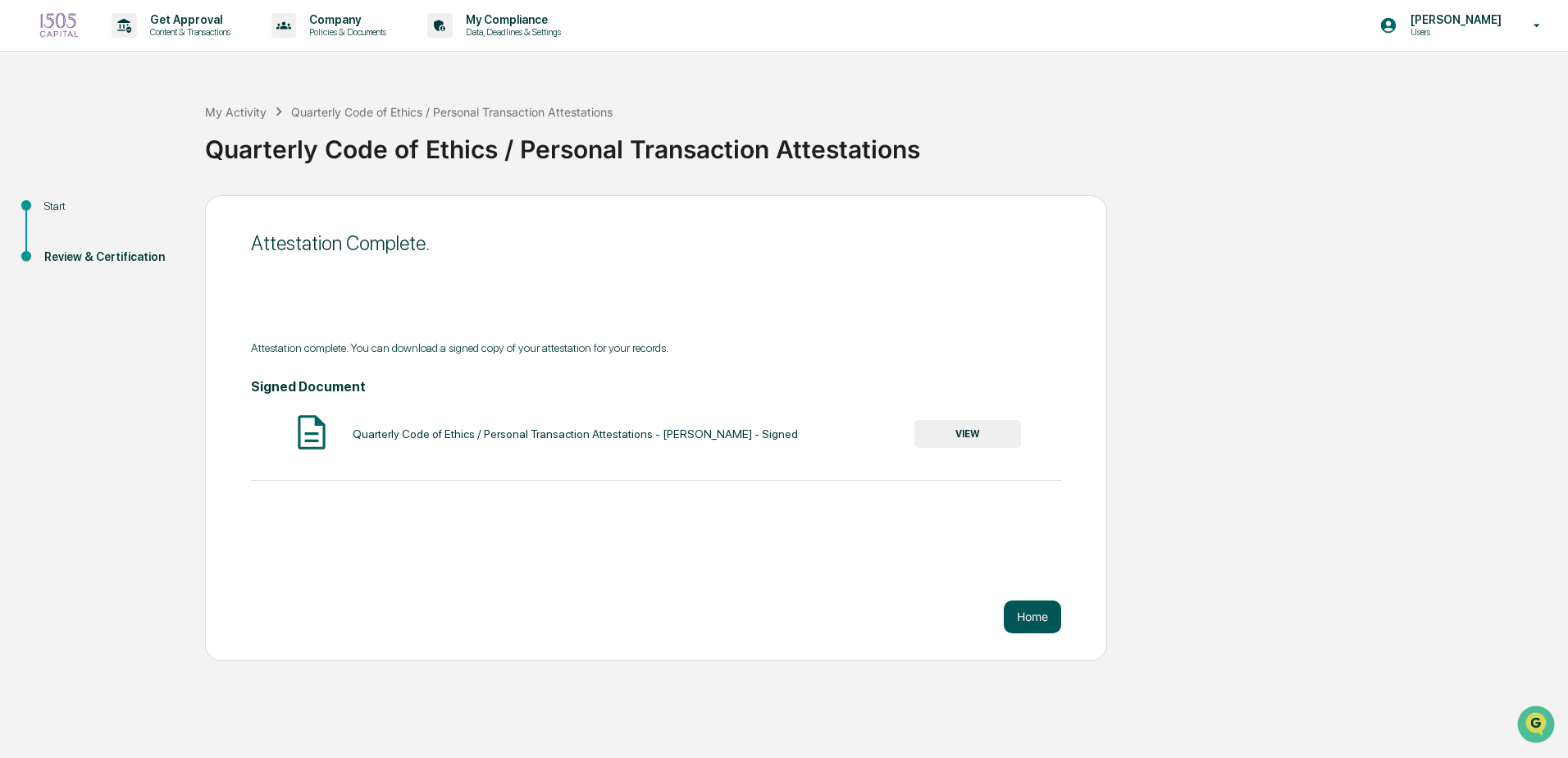
click at [1025, 613] on button "Home" at bounding box center [1032, 616] width 58 height 33
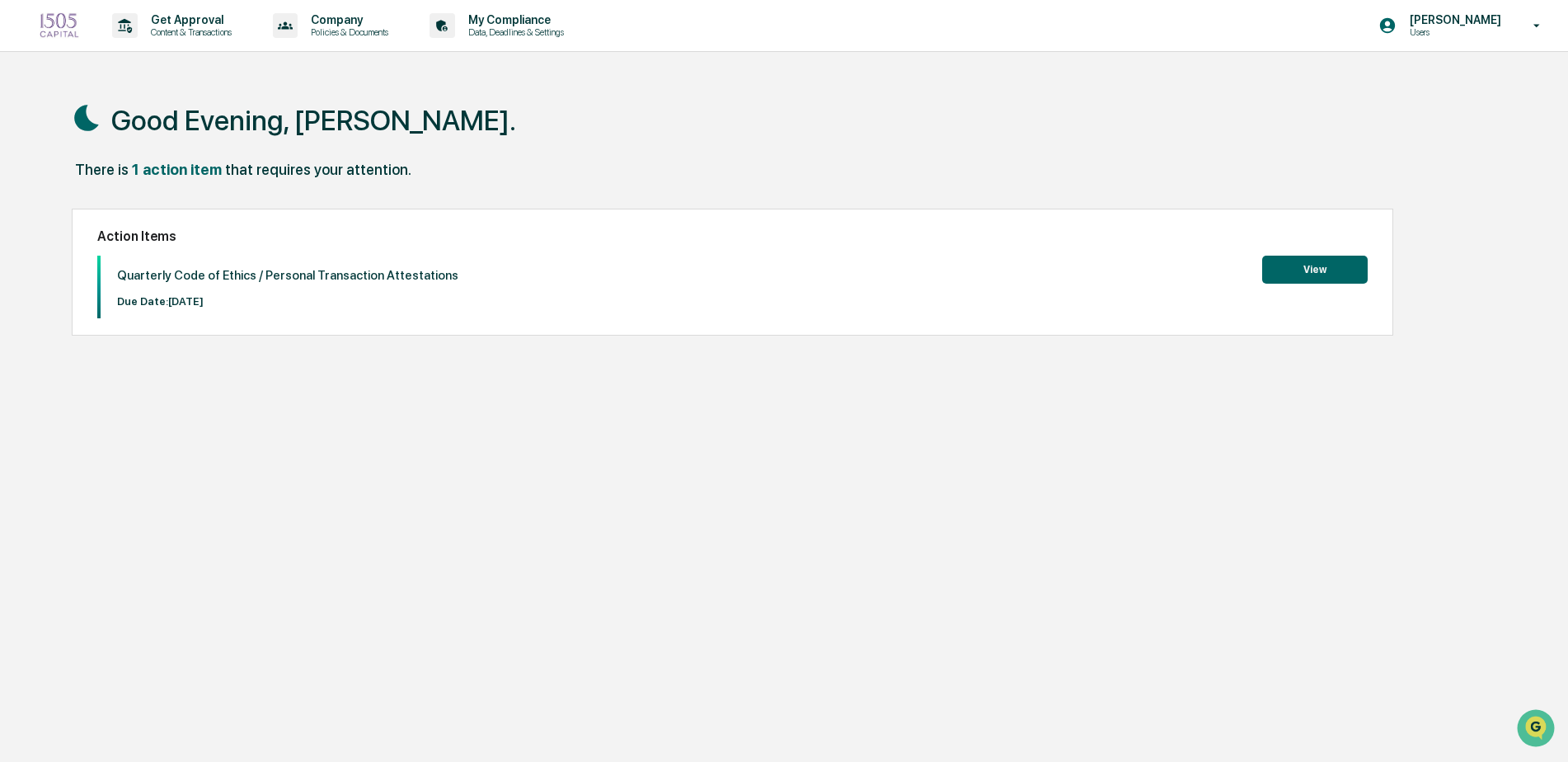
click at [1276, 281] on button "View" at bounding box center [1314, 269] width 106 height 28
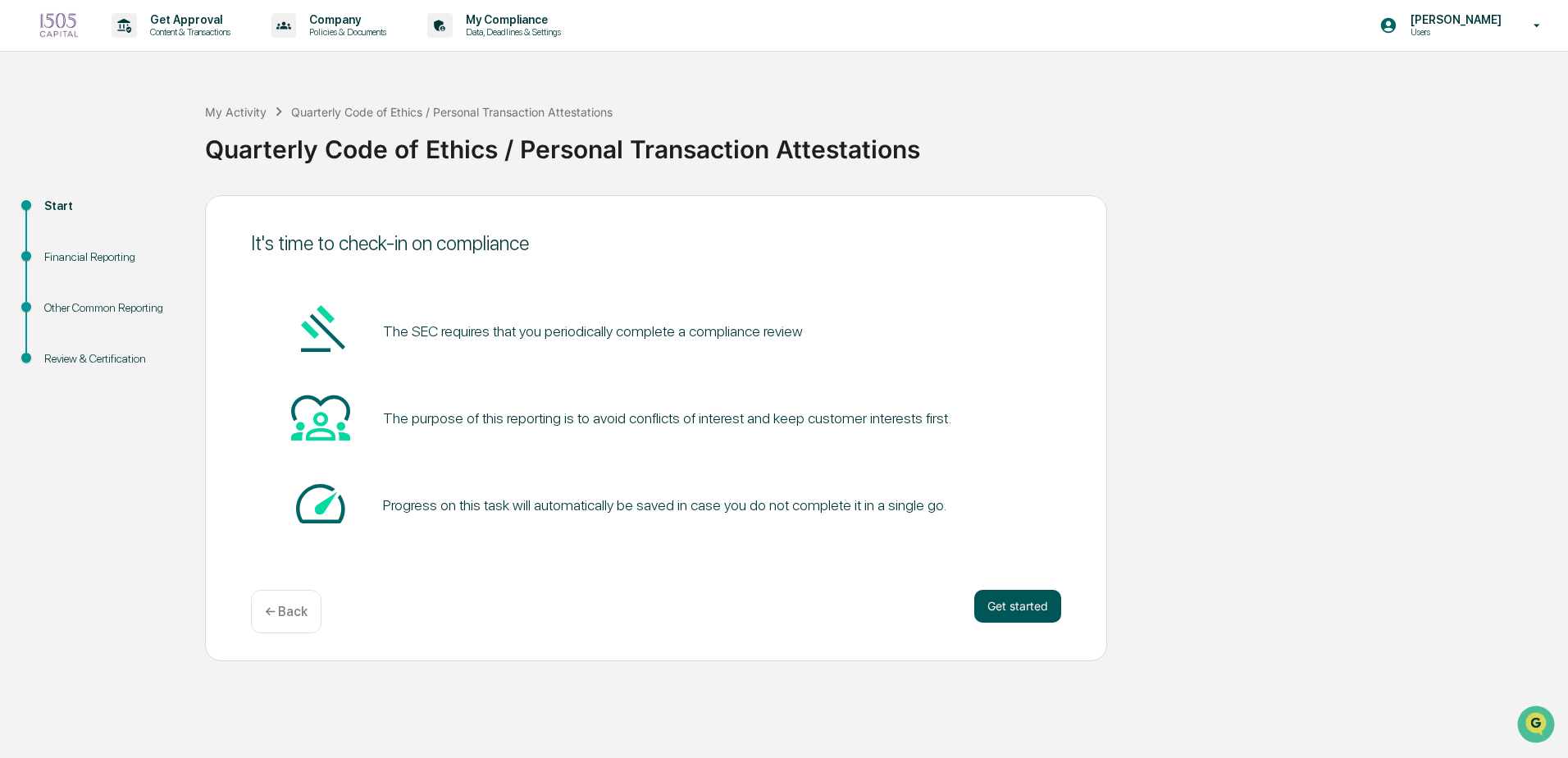
click at [1018, 610] on button "Get started" at bounding box center [1018, 606] width 87 height 33
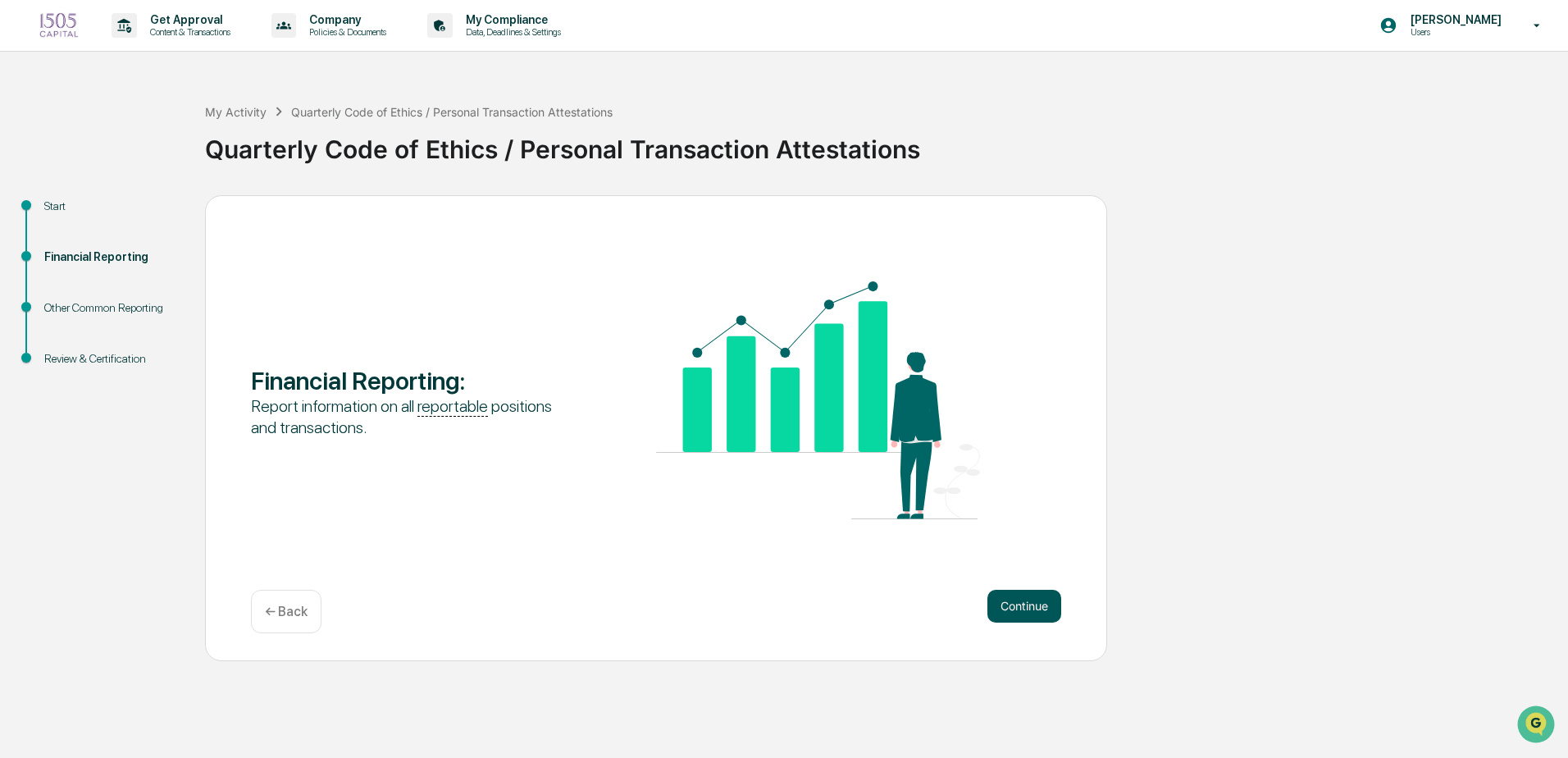
click at [1038, 609] on button "Continue" at bounding box center [1024, 606] width 74 height 33
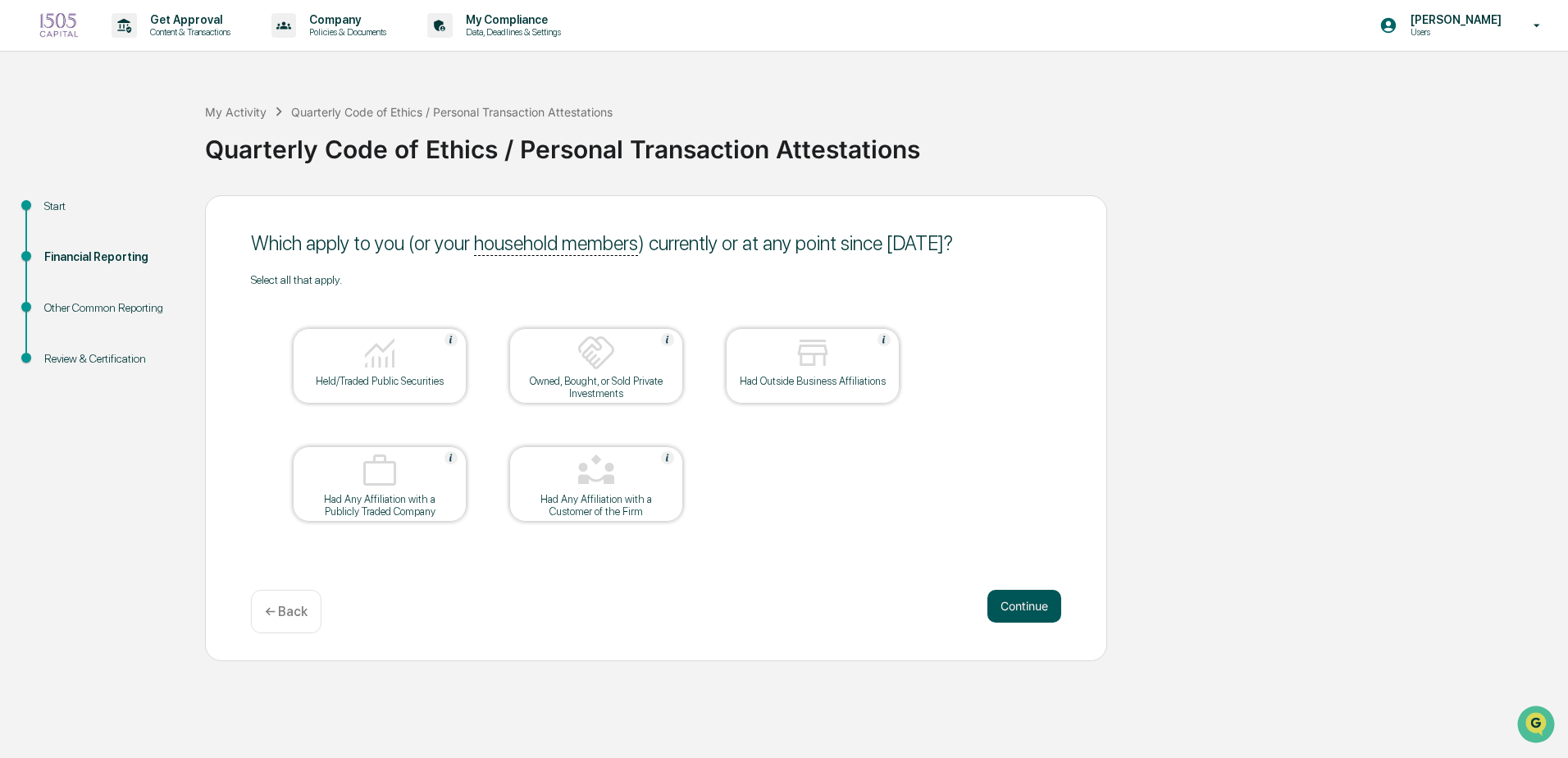
click at [1025, 610] on button "Continue" at bounding box center [1024, 606] width 74 height 33
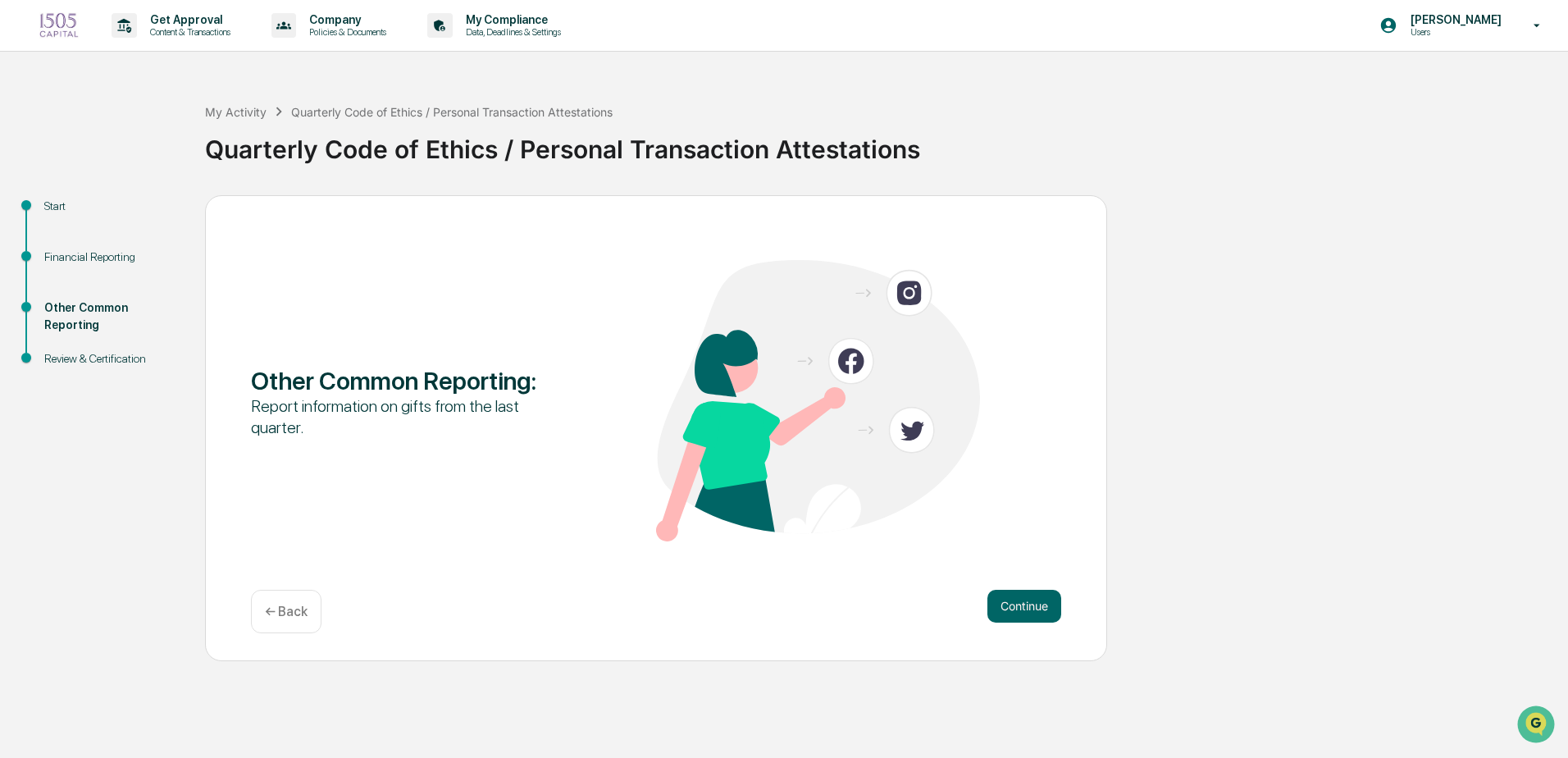
click at [1025, 610] on button "Continue" at bounding box center [1024, 606] width 74 height 33
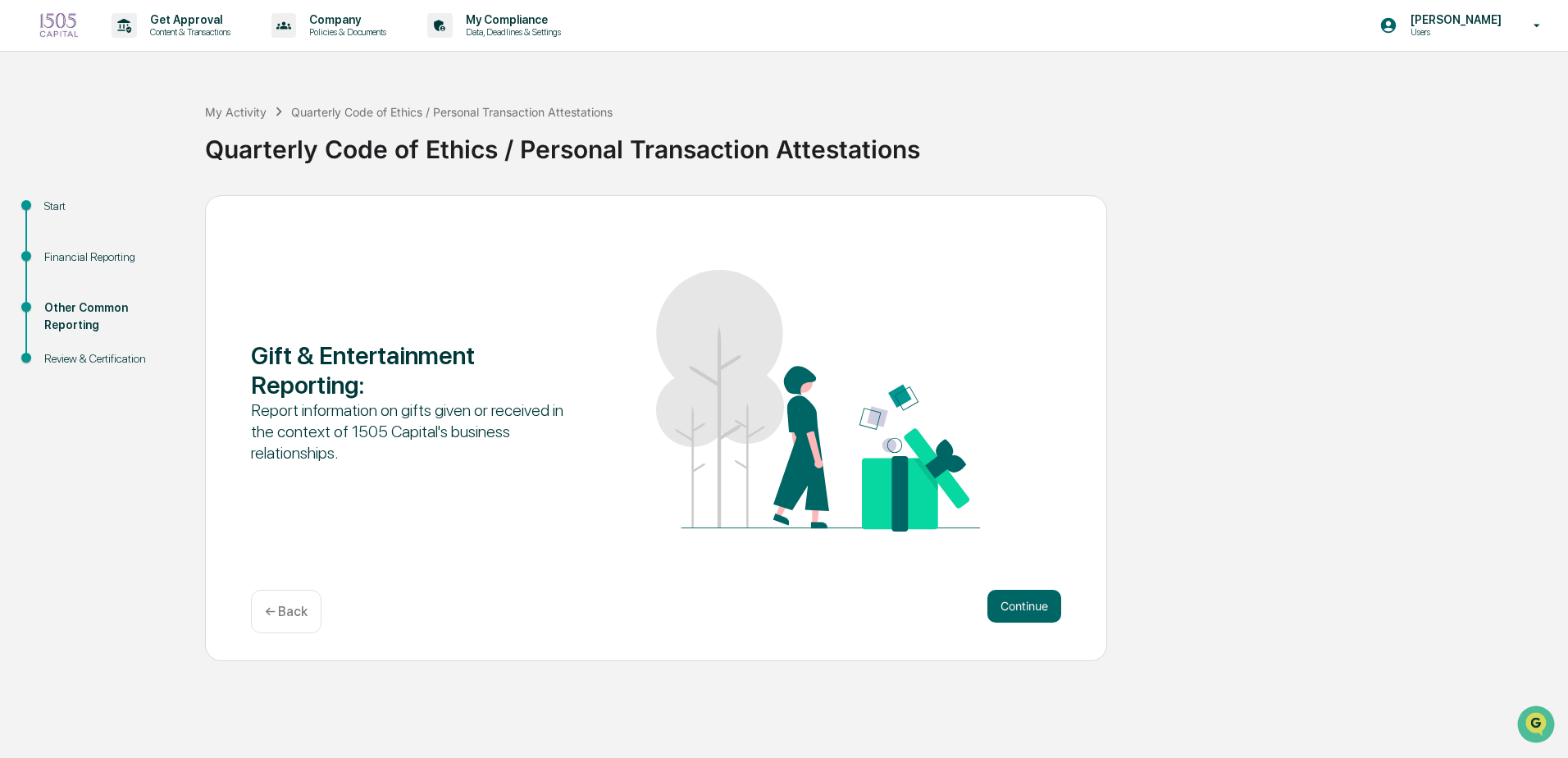
click at [1025, 611] on button "Continue" at bounding box center [1024, 606] width 74 height 33
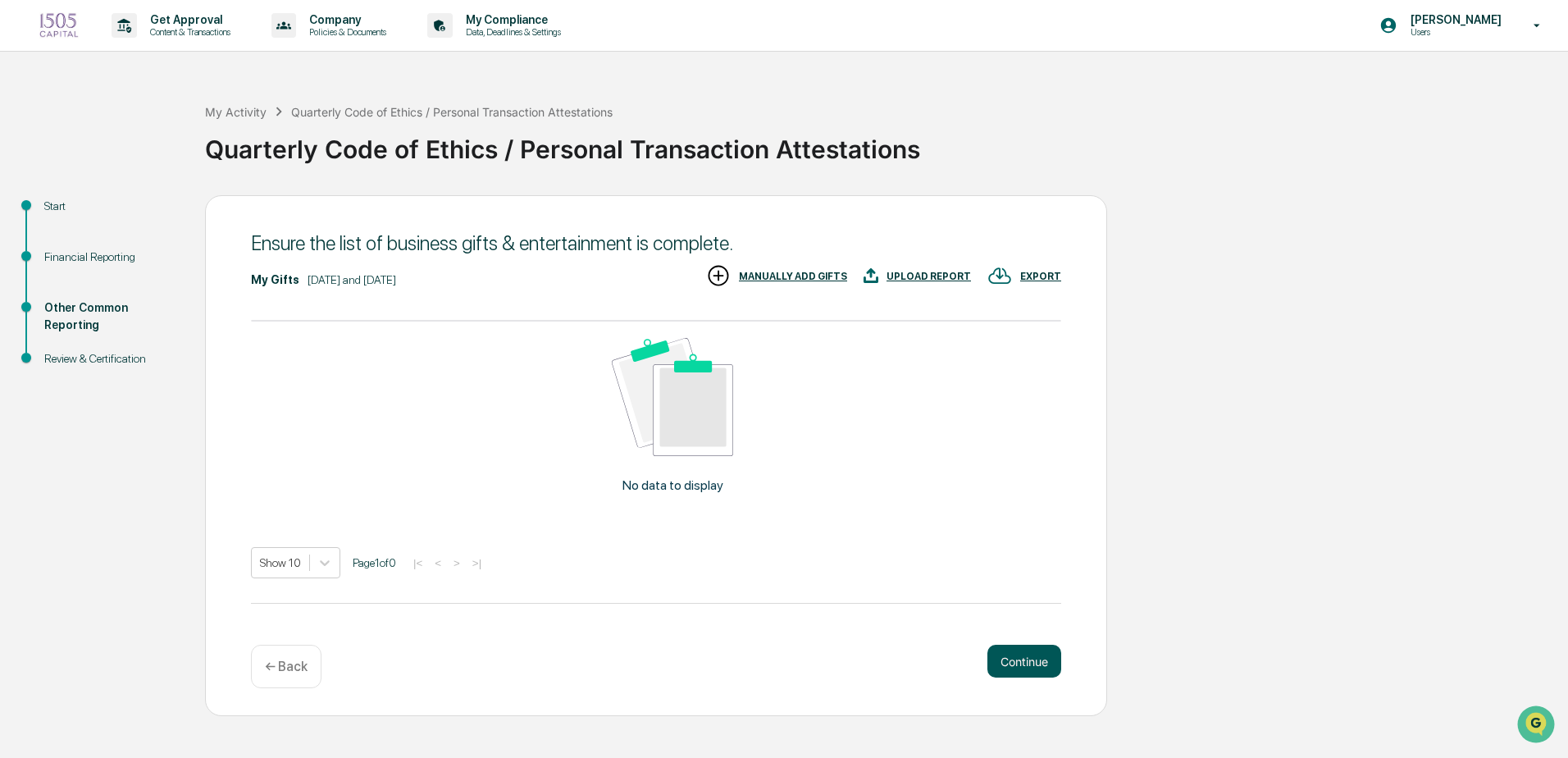
click at [1014, 655] on button "Continue" at bounding box center [1024, 661] width 74 height 33
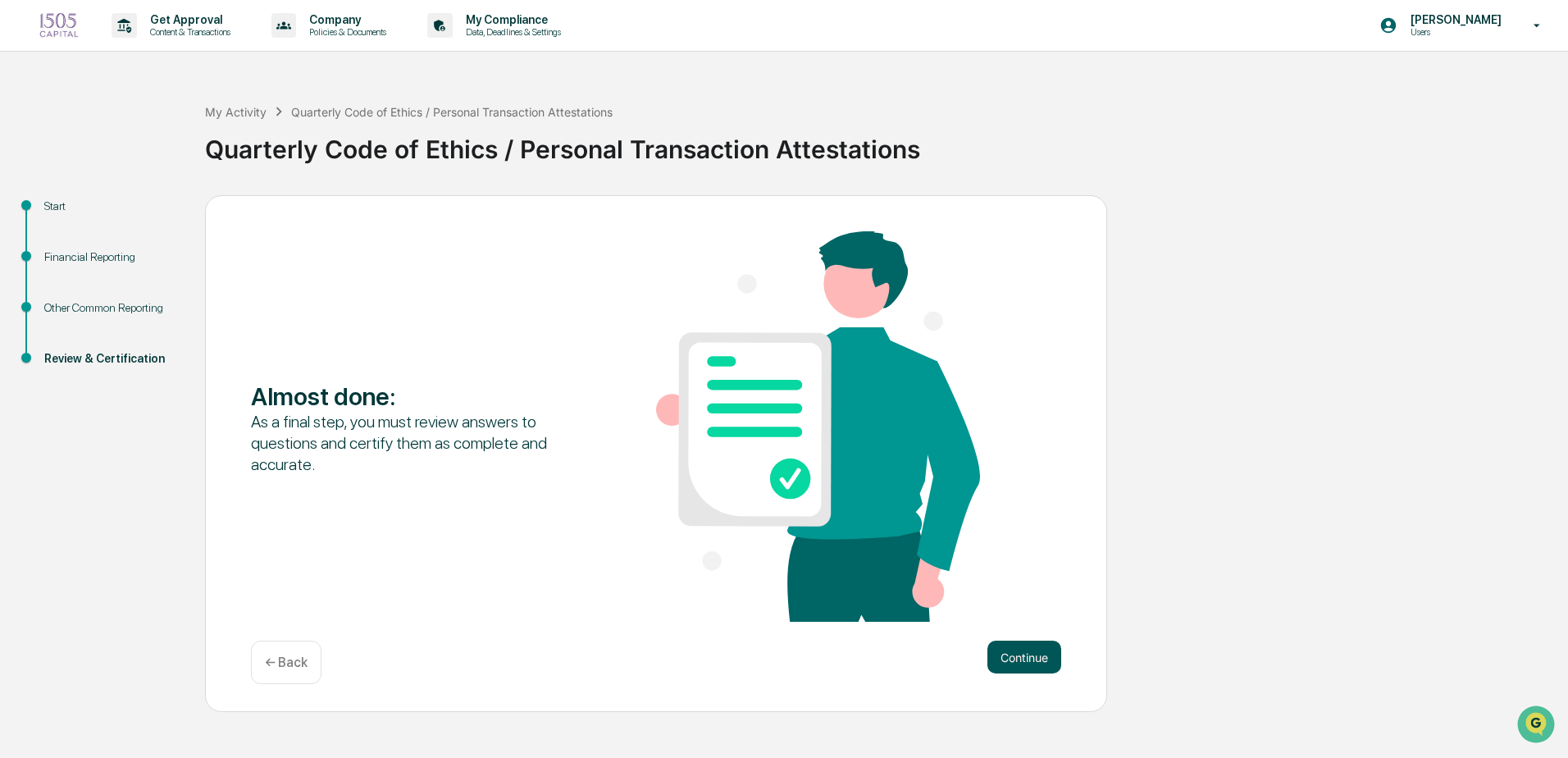
click at [1018, 670] on button "Continue" at bounding box center [1024, 657] width 74 height 33
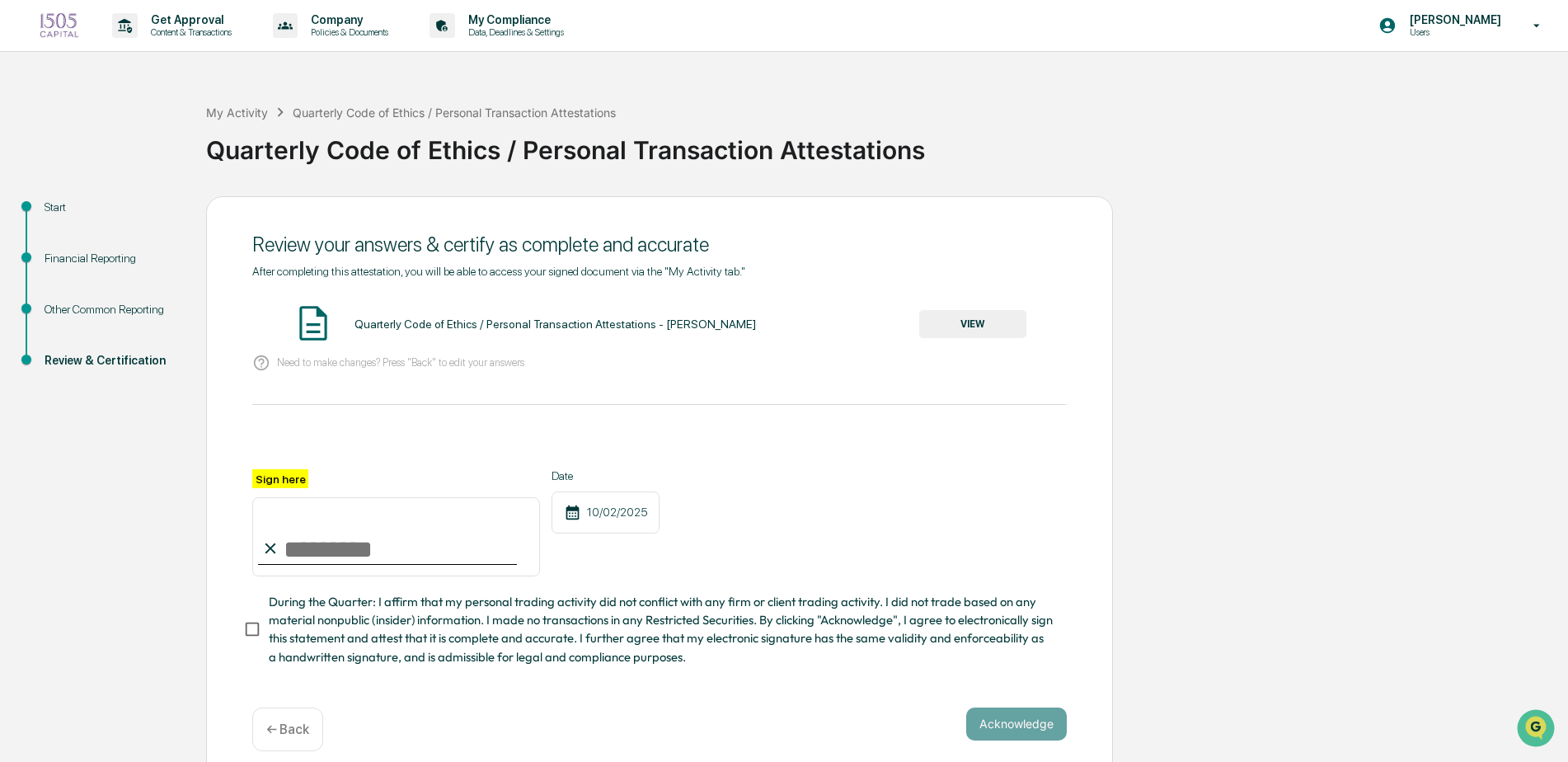
click at [376, 559] on input "Sign here" at bounding box center [396, 537] width 287 height 79
type input "**********"
click at [993, 724] on button "Acknowledge" at bounding box center [1016, 724] width 101 height 33
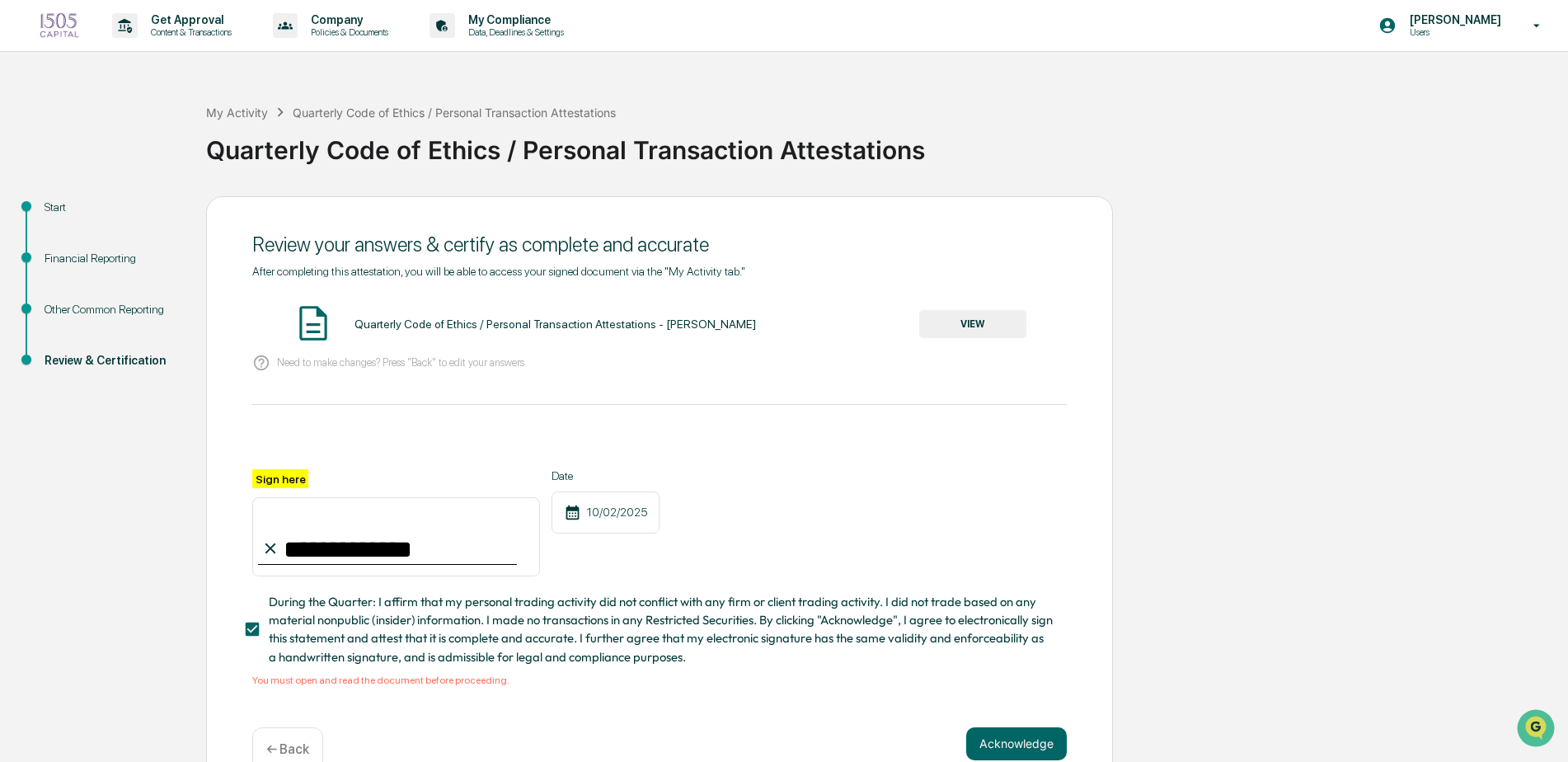
click at [1002, 330] on button "VIEW" at bounding box center [973, 323] width 107 height 28
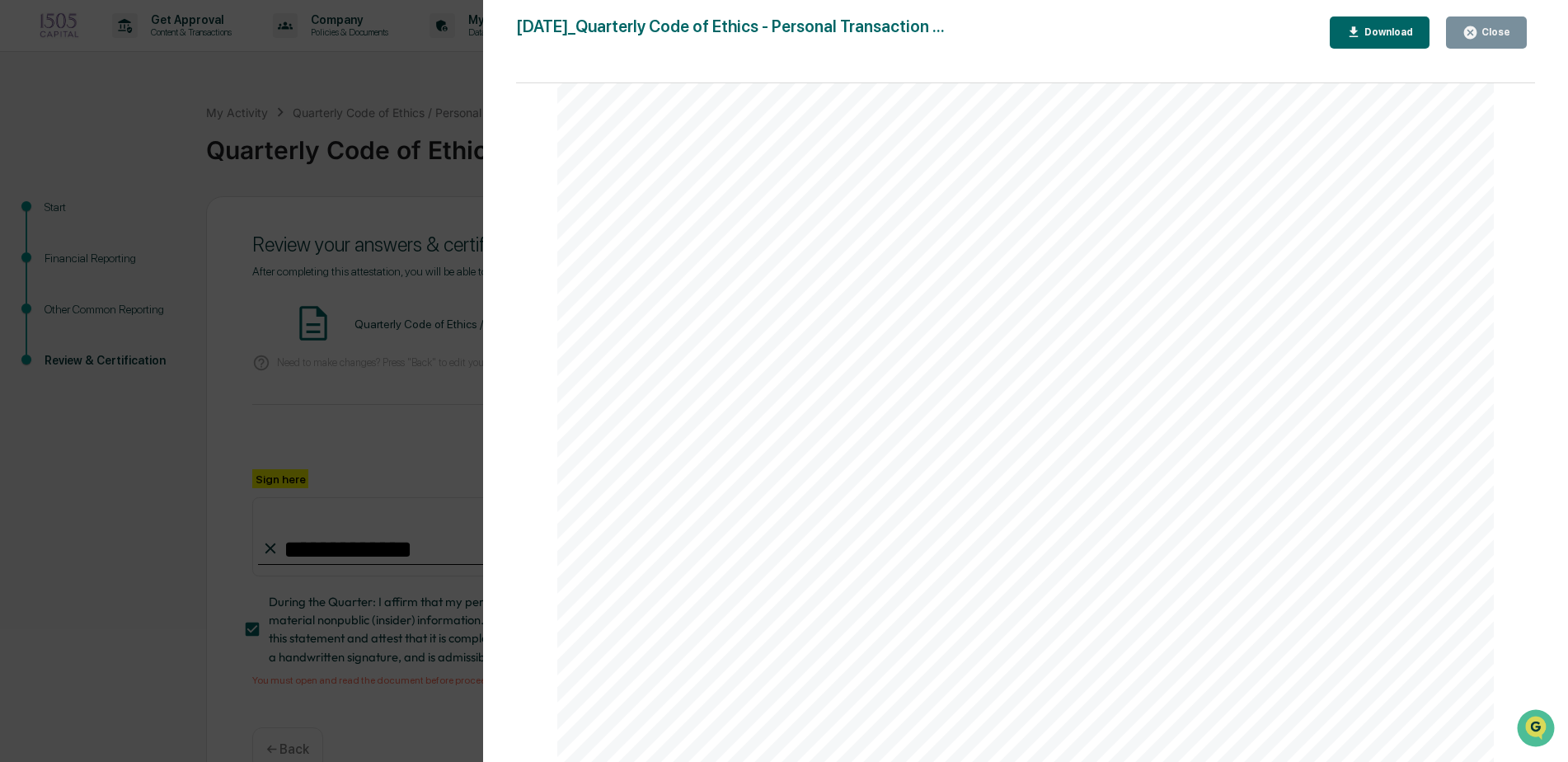
scroll to position [4823, 0]
click at [1467, 53] on div "2025-10-02_Quarterly Code of Ethics - Personal Transaction ... Close Download P…" at bounding box center [1025, 397] width 1019 height 762
click at [1466, 41] on button "Close" at bounding box center [1486, 32] width 80 height 32
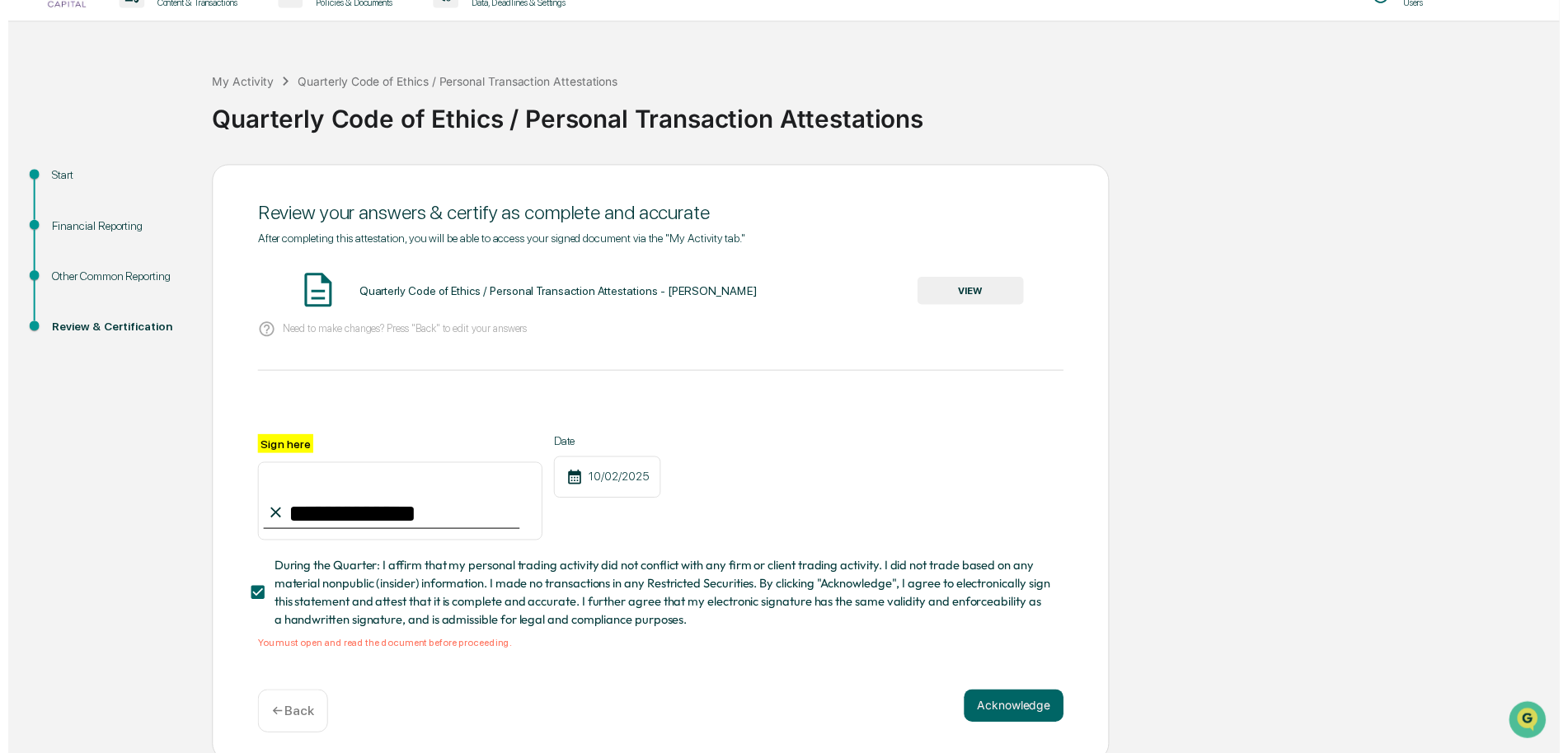
scroll to position [42, 0]
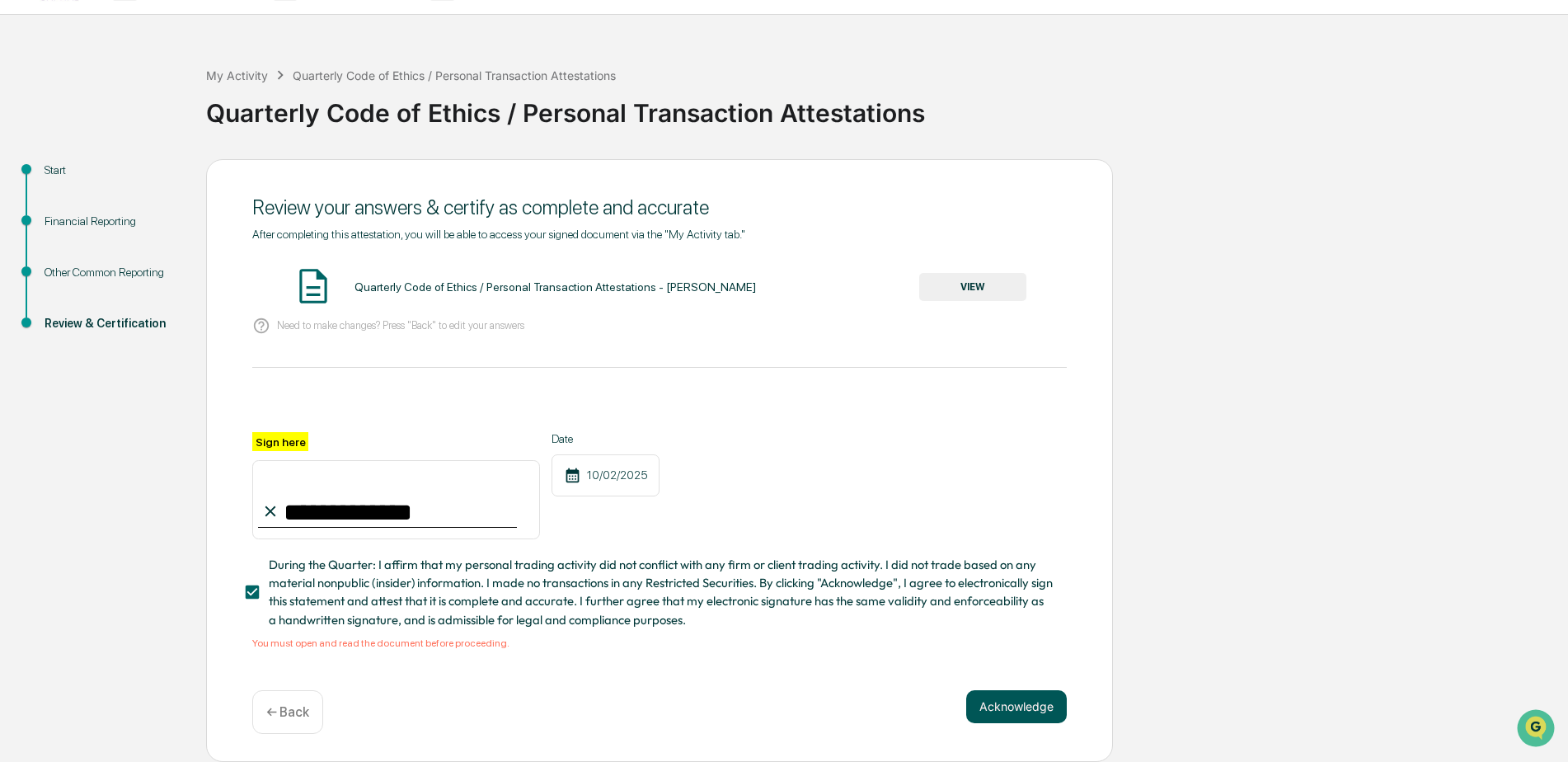
click at [1013, 696] on button "Acknowledge" at bounding box center [1016, 707] width 101 height 33
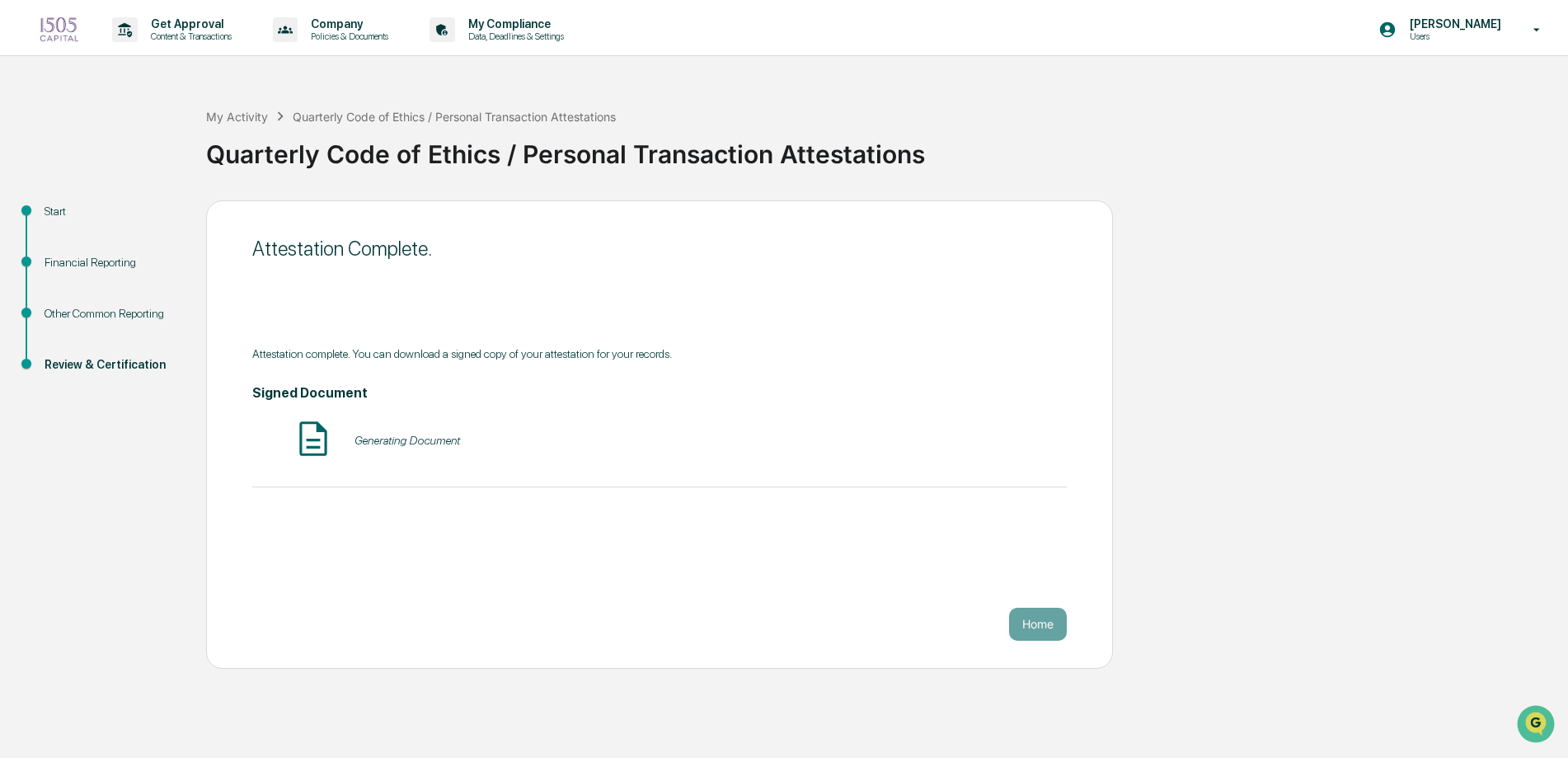
scroll to position [0, 0]
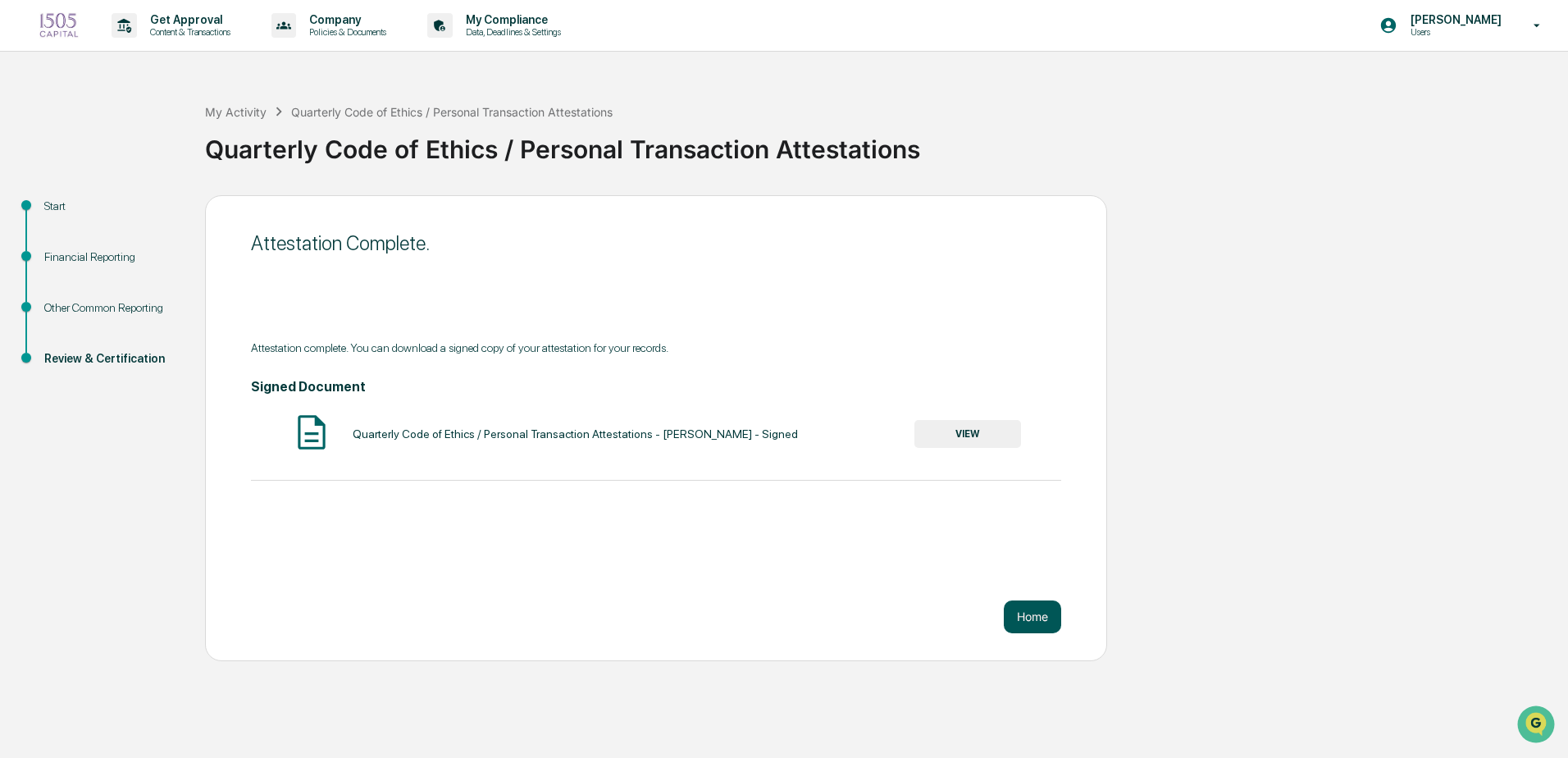
click at [1032, 620] on button "Home" at bounding box center [1032, 616] width 58 height 33
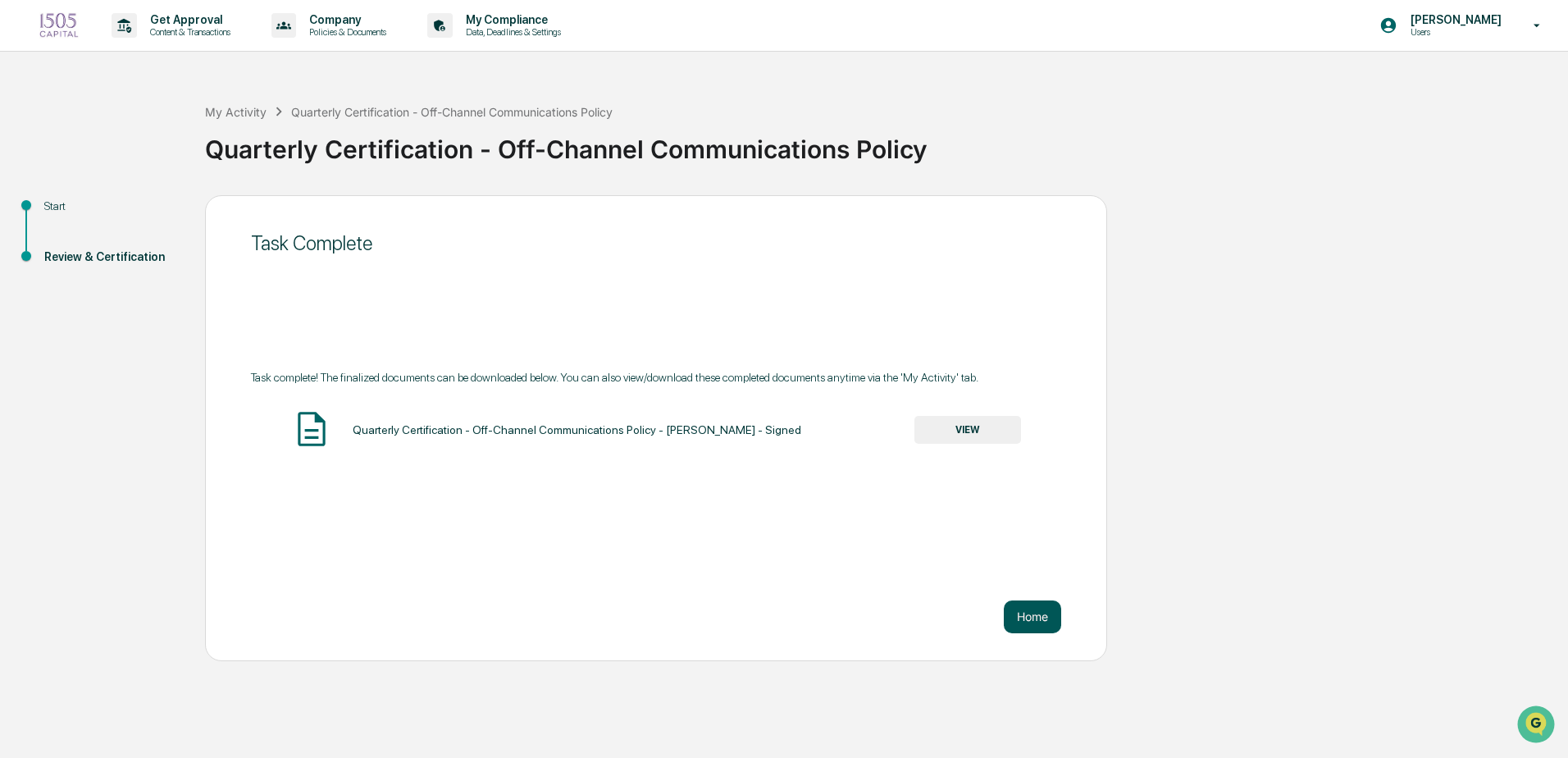
click at [1032, 614] on button "Home" at bounding box center [1032, 616] width 58 height 33
